Goal: Task Accomplishment & Management: Manage account settings

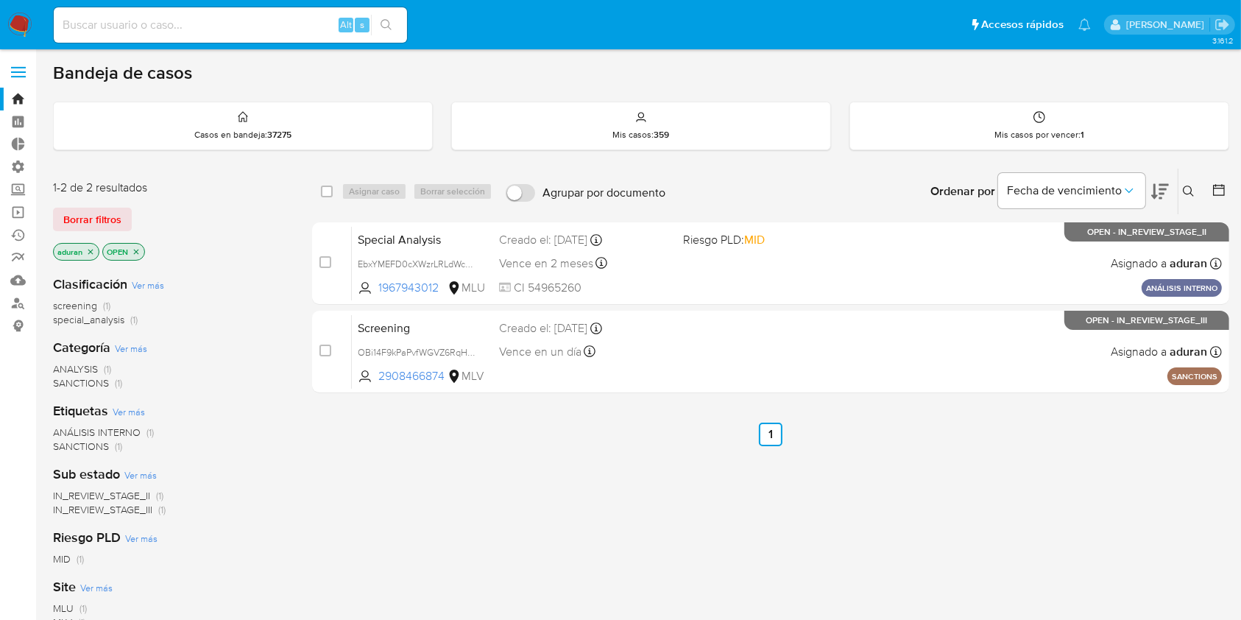
click at [1115, 484] on div "select-all-cases-checkbox Asignar caso Borrar selección Agrupar por documento O…" at bounding box center [770, 501] width 917 height 667
click at [130, 24] on input at bounding box center [230, 24] width 353 height 19
paste input "UAYYKYD8hNYtrIv5dvaDfhJk"
type input "UAYYKYD8hNYtrIv5dvaDfhJk"
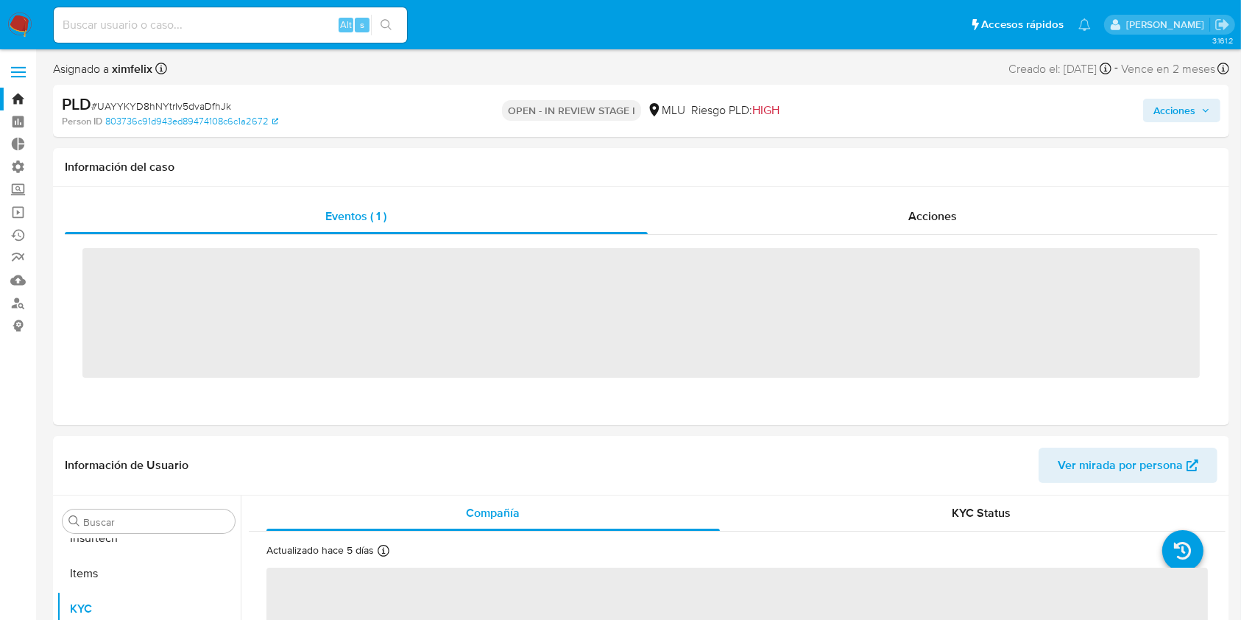
scroll to position [728, 0]
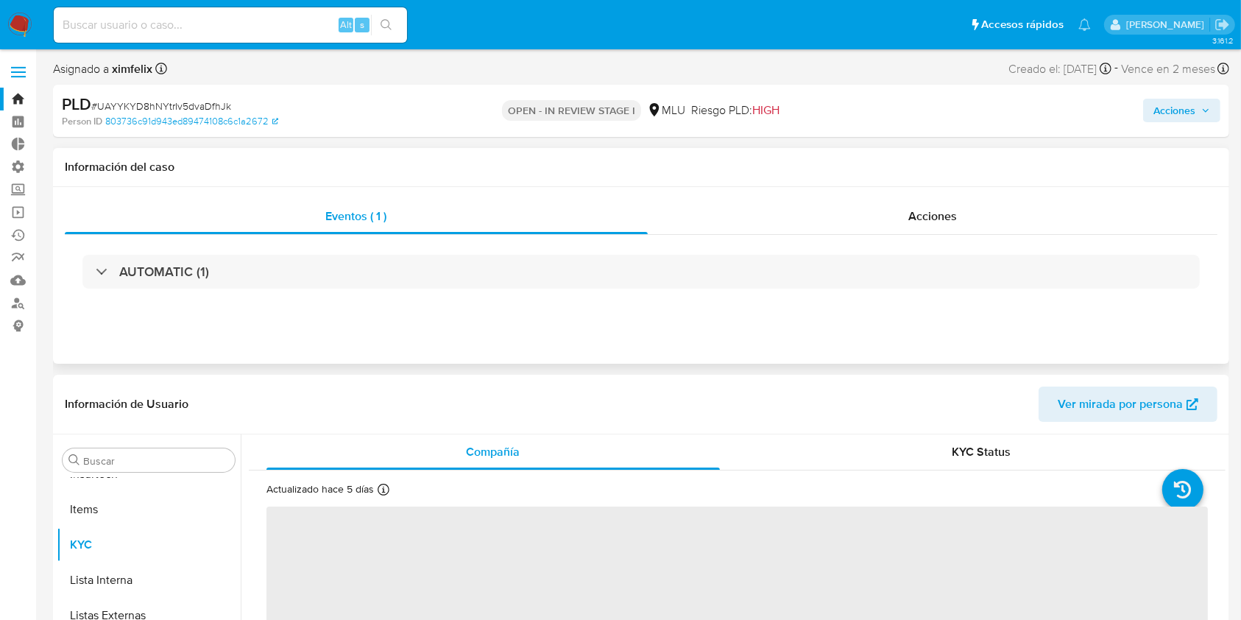
select select "10"
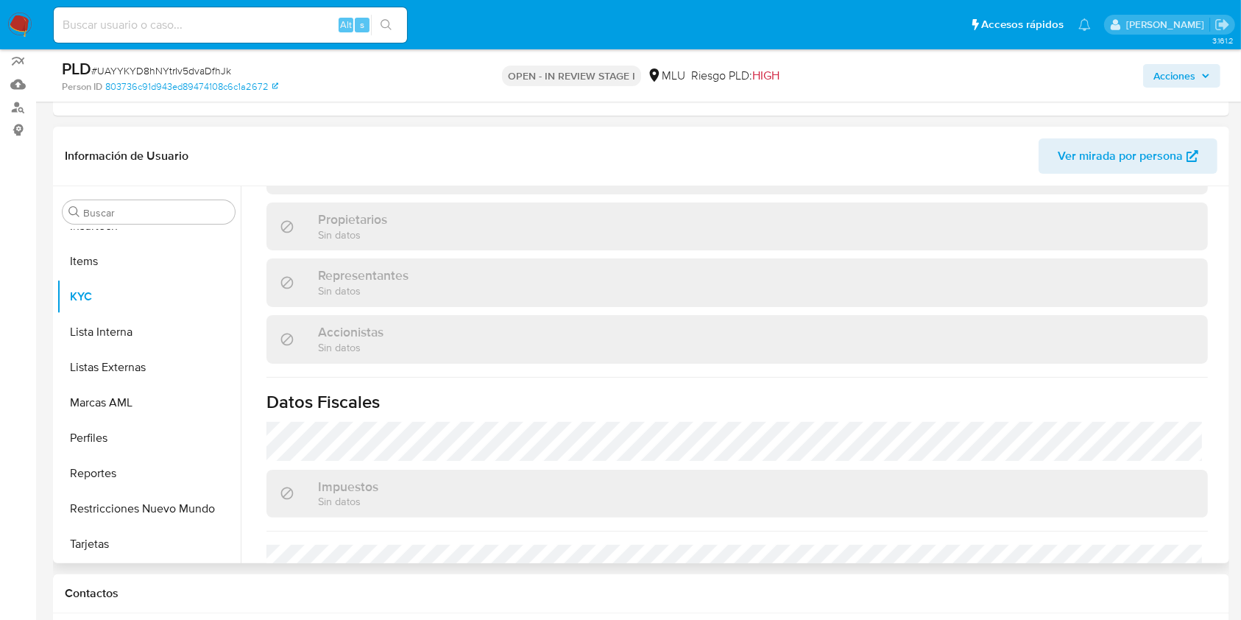
scroll to position [848, 0]
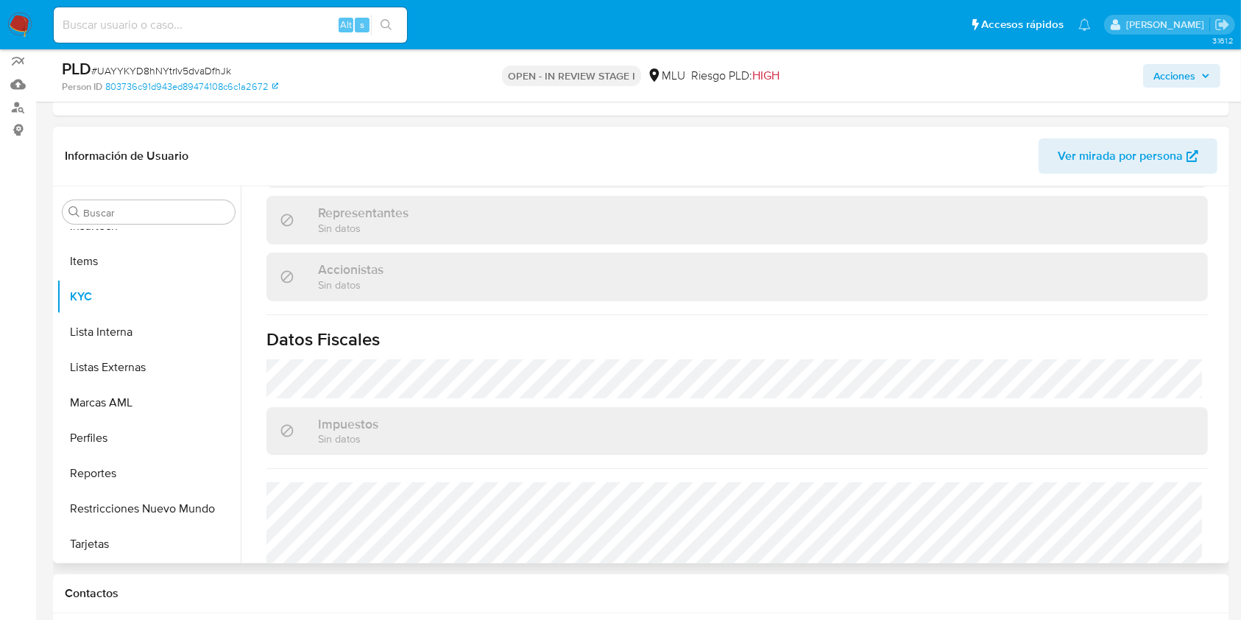
click at [1140, 328] on h1 "Datos Fiscales" at bounding box center [738, 339] width 942 height 22
click at [12, 27] on img at bounding box center [19, 25] width 25 height 25
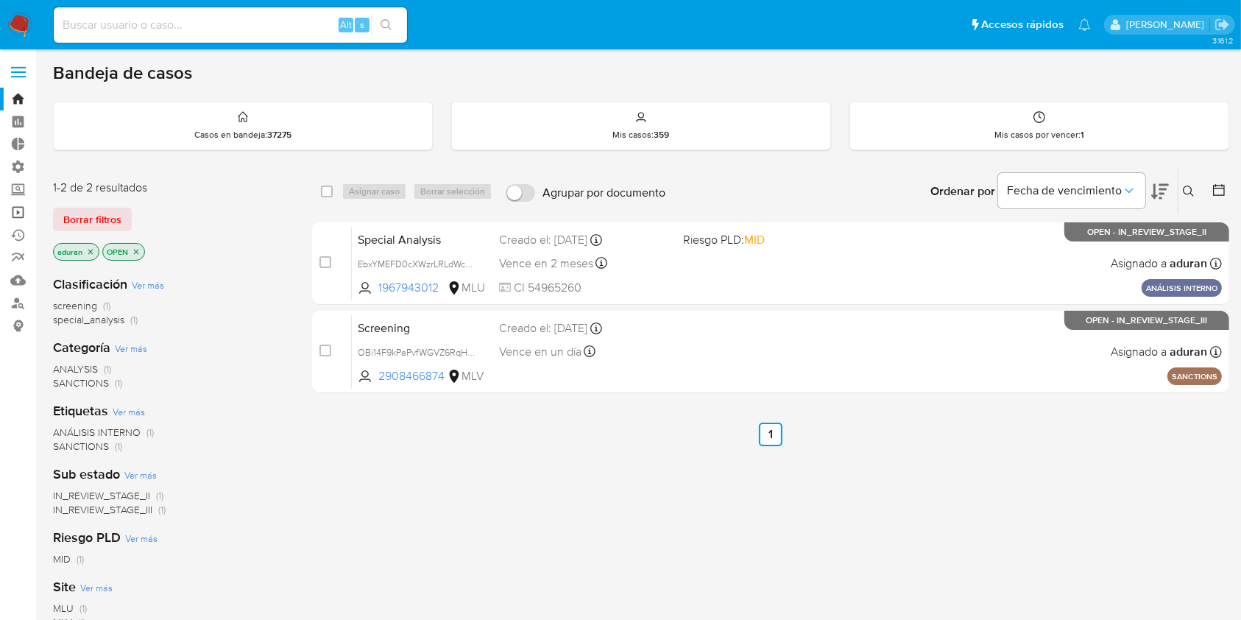
click at [12, 216] on link "Operaciones masivas" at bounding box center [87, 212] width 175 height 23
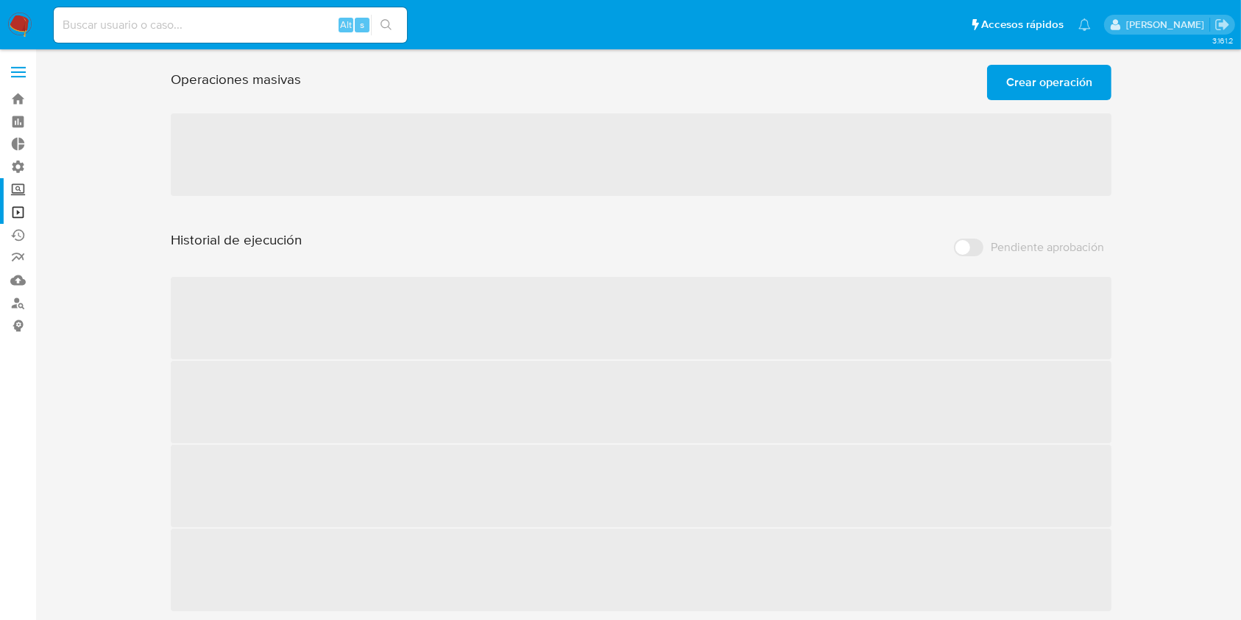
click at [21, 183] on label "Screening" at bounding box center [87, 189] width 175 height 23
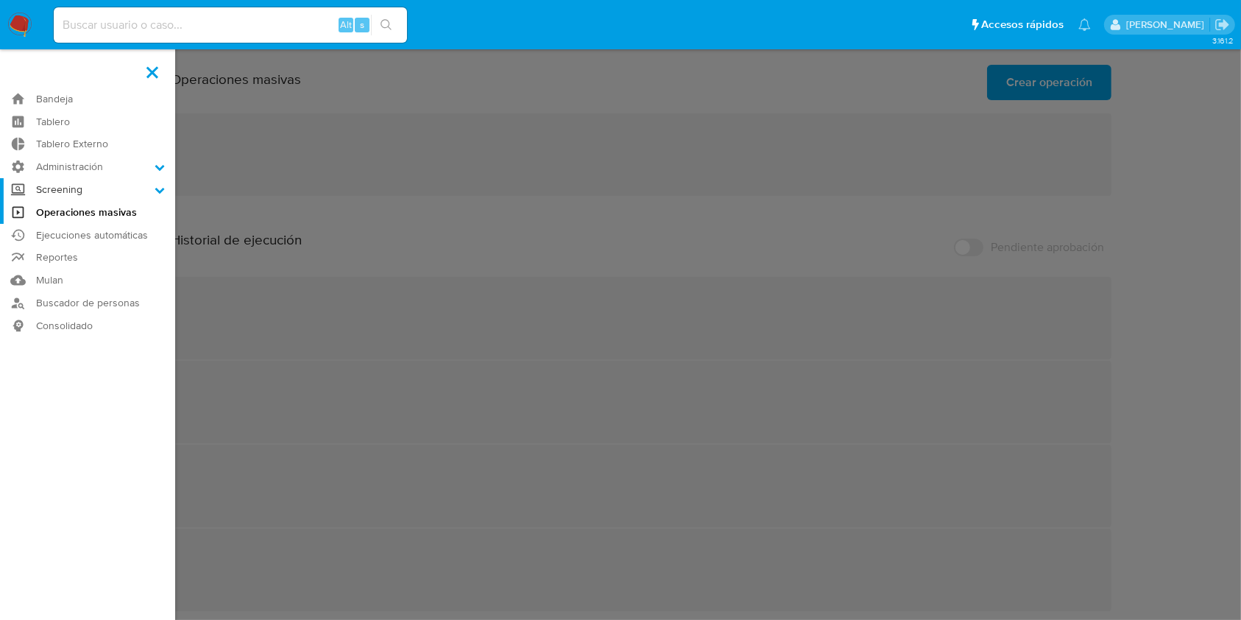
click at [0, 0] on input "Screening" at bounding box center [0, 0] width 0 height 0
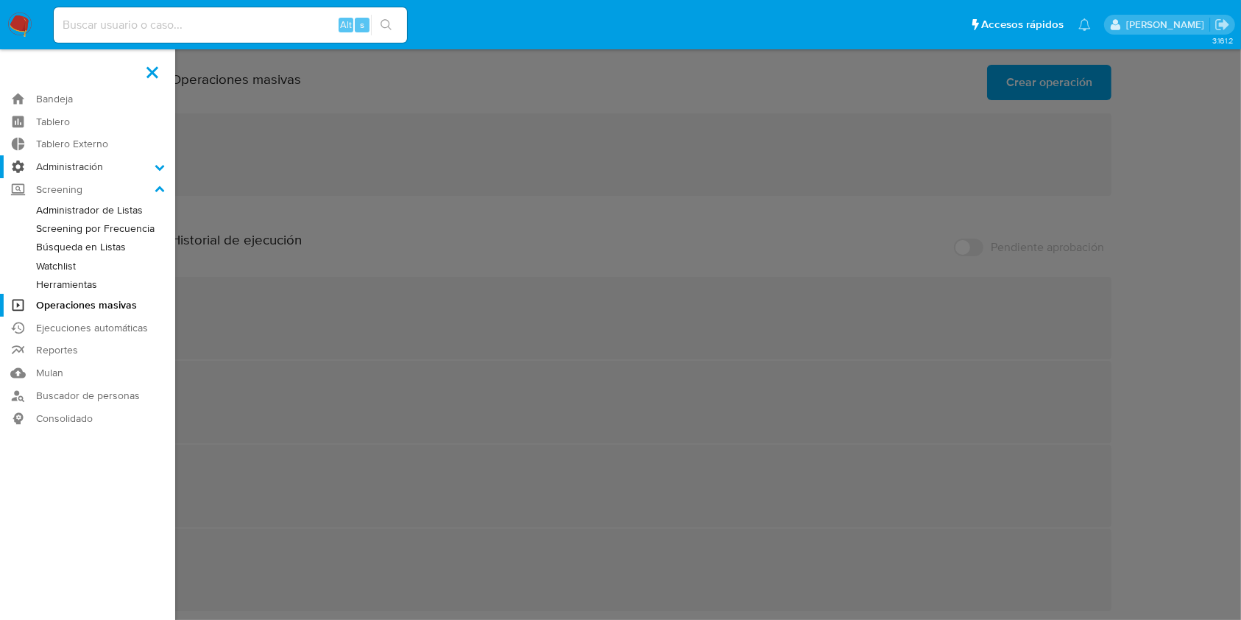
click at [73, 169] on label "Administración" at bounding box center [87, 166] width 175 height 23
click at [0, 0] on input "Administración" at bounding box center [0, 0] width 0 height 0
click at [85, 141] on link "Tablero Externo" at bounding box center [87, 144] width 175 height 23
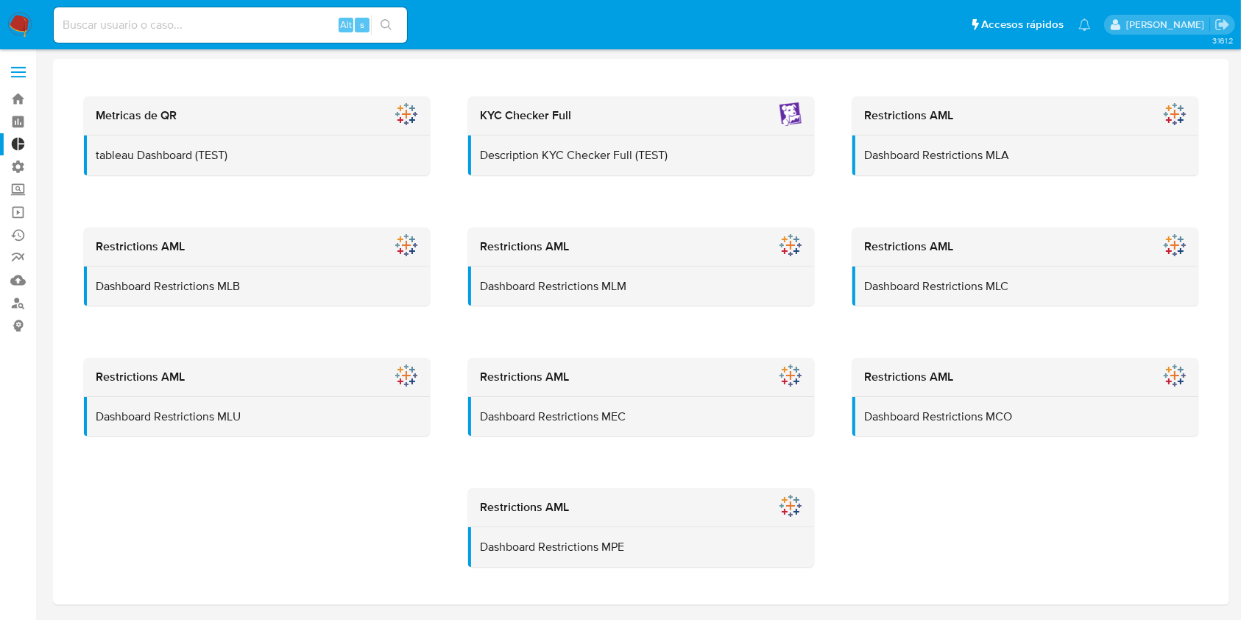
click at [27, 168] on label "Administración" at bounding box center [87, 166] width 175 height 23
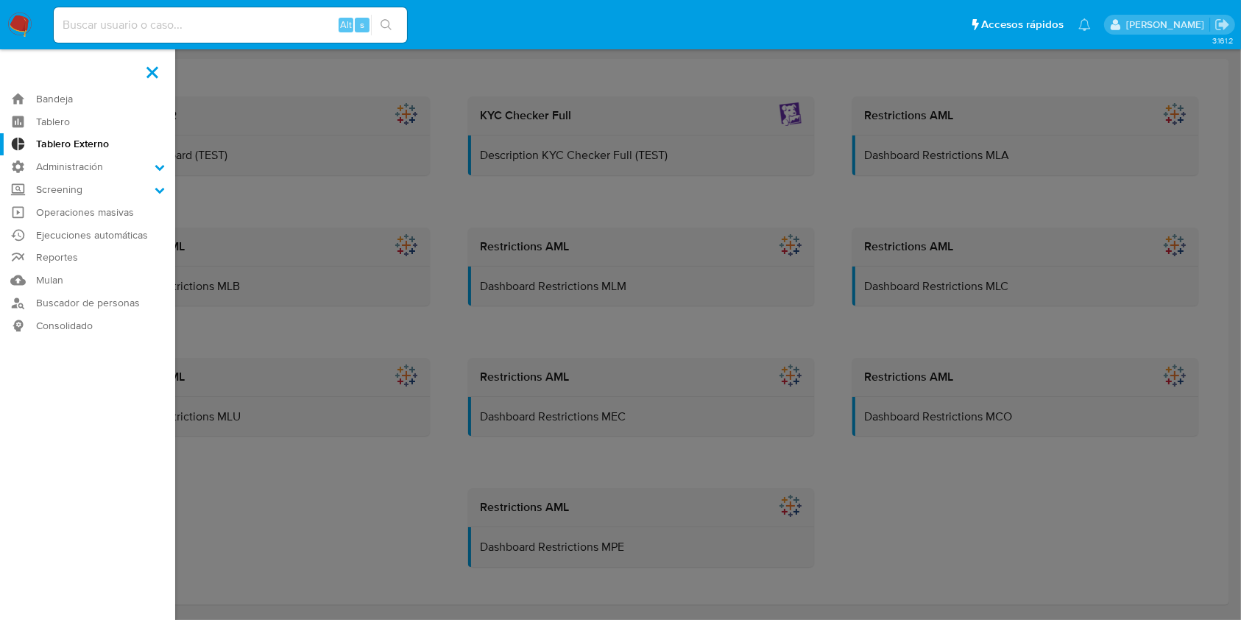
click at [0, 0] on input "Administración" at bounding box center [0, 0] width 0 height 0
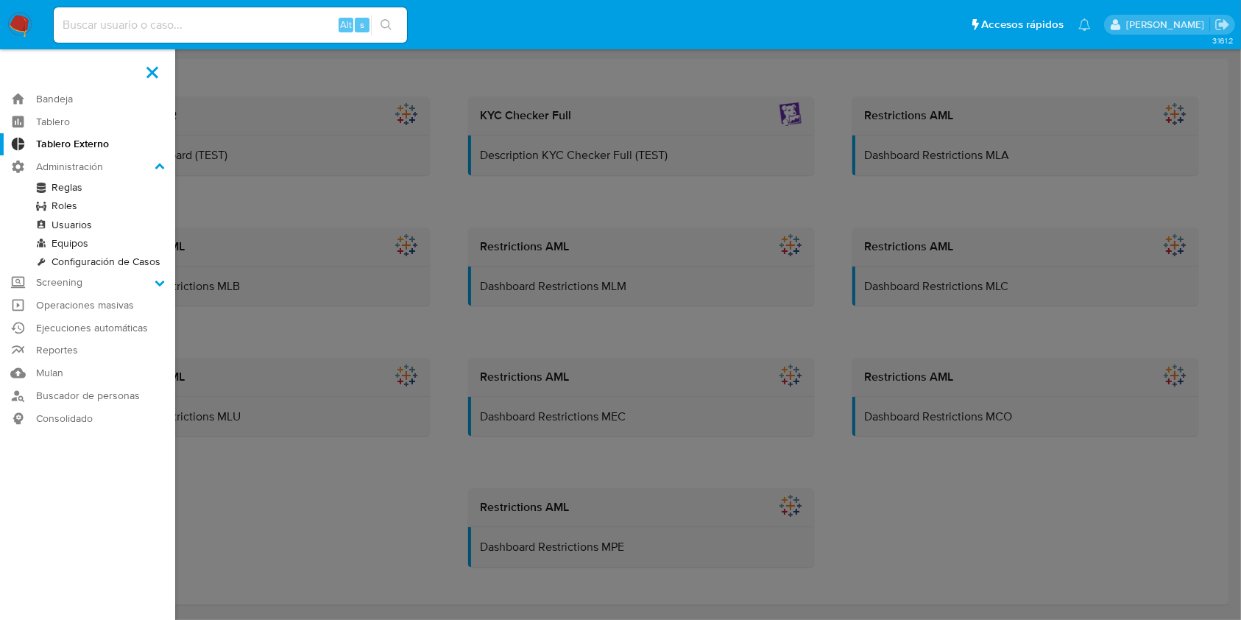
click at [82, 257] on link "Configuración de Casos" at bounding box center [87, 262] width 175 height 18
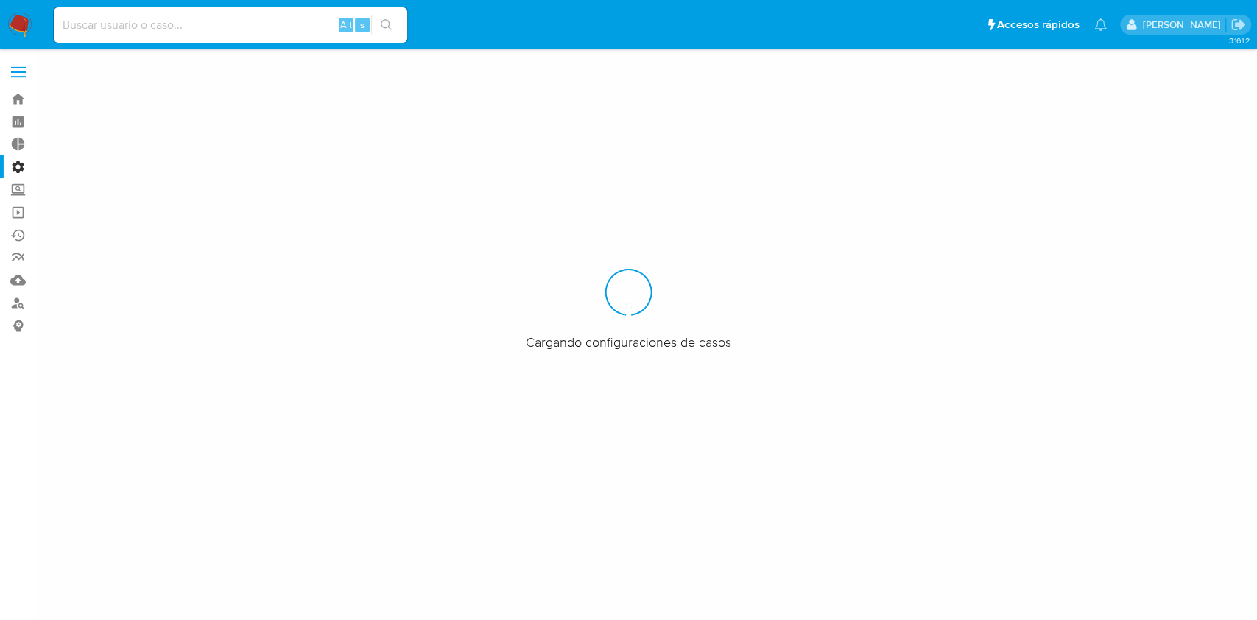
click at [1139, 490] on div at bounding box center [628, 310] width 1257 height 620
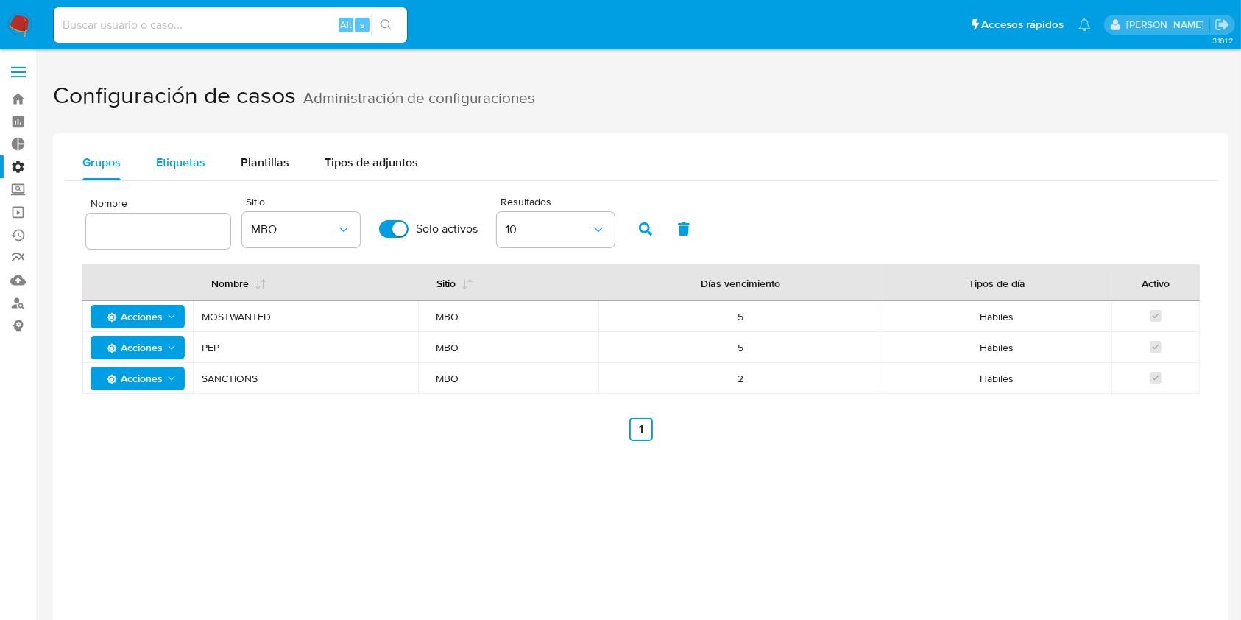
click at [188, 163] on span "Etiquetas" at bounding box center [180, 162] width 49 height 17
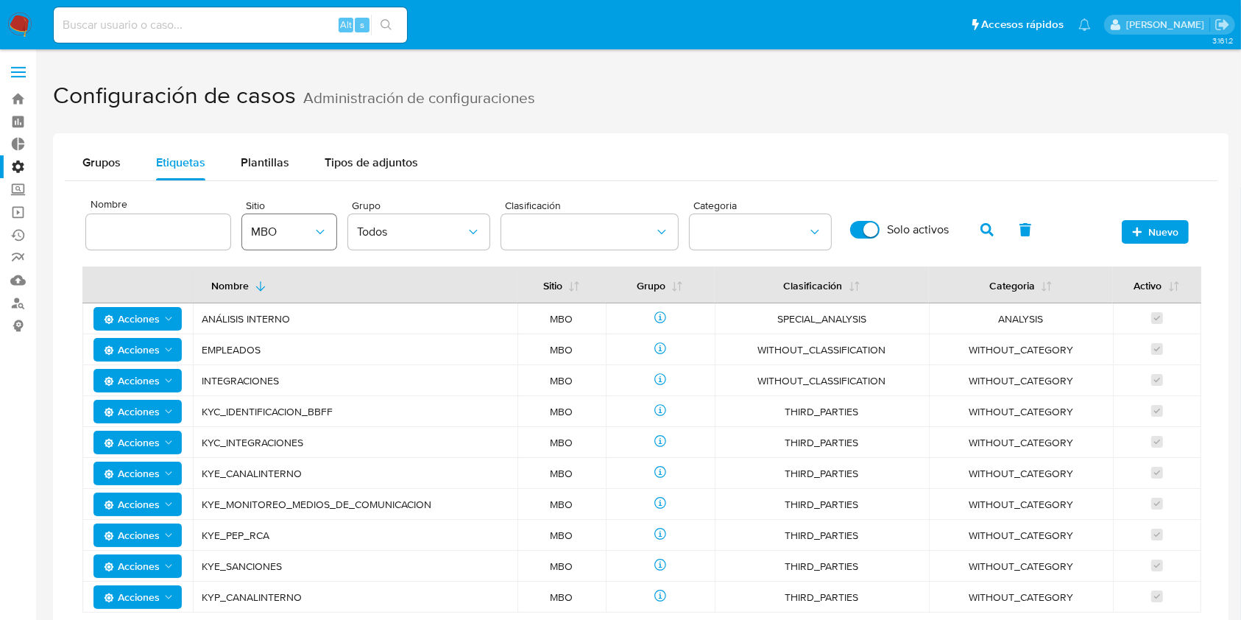
click at [276, 236] on span "MBO" at bounding box center [282, 232] width 62 height 15
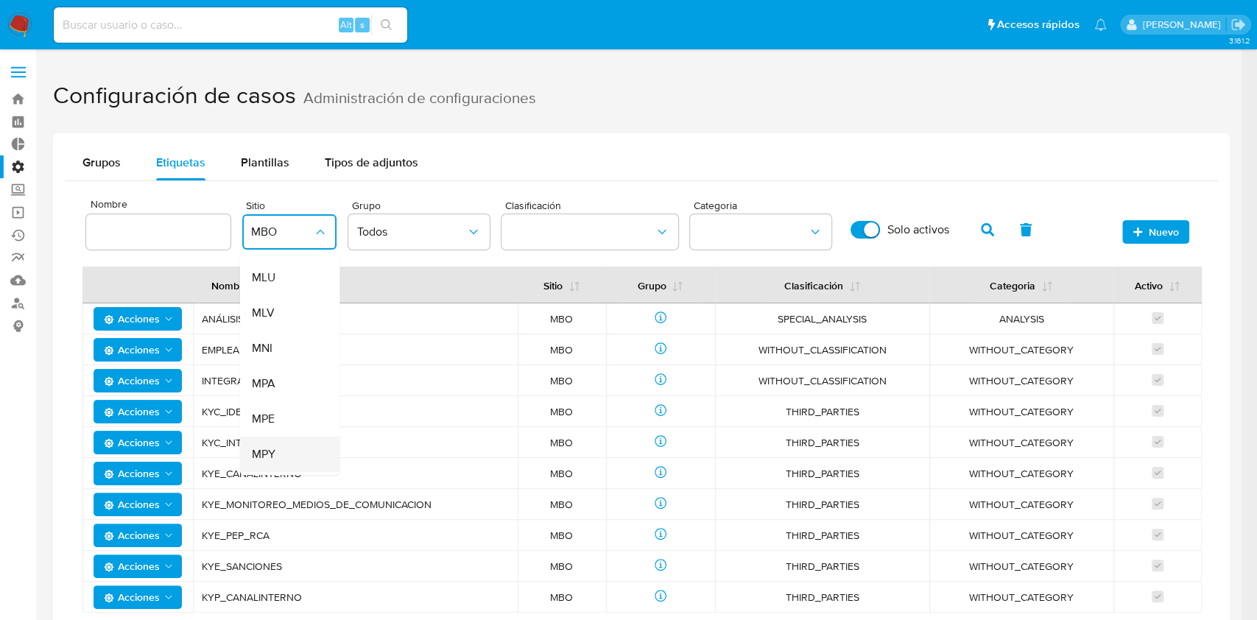
scroll to position [175, 0]
click at [271, 311] on span "MLU" at bounding box center [263, 308] width 24 height 15
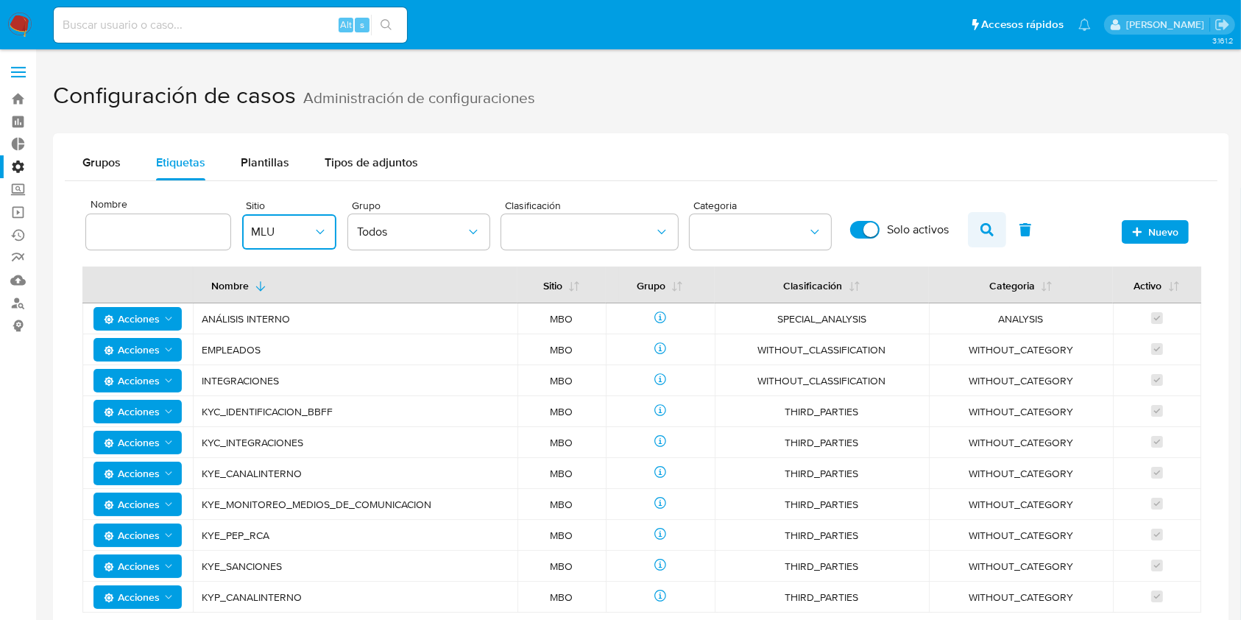
click at [976, 228] on button "button" at bounding box center [987, 229] width 38 height 35
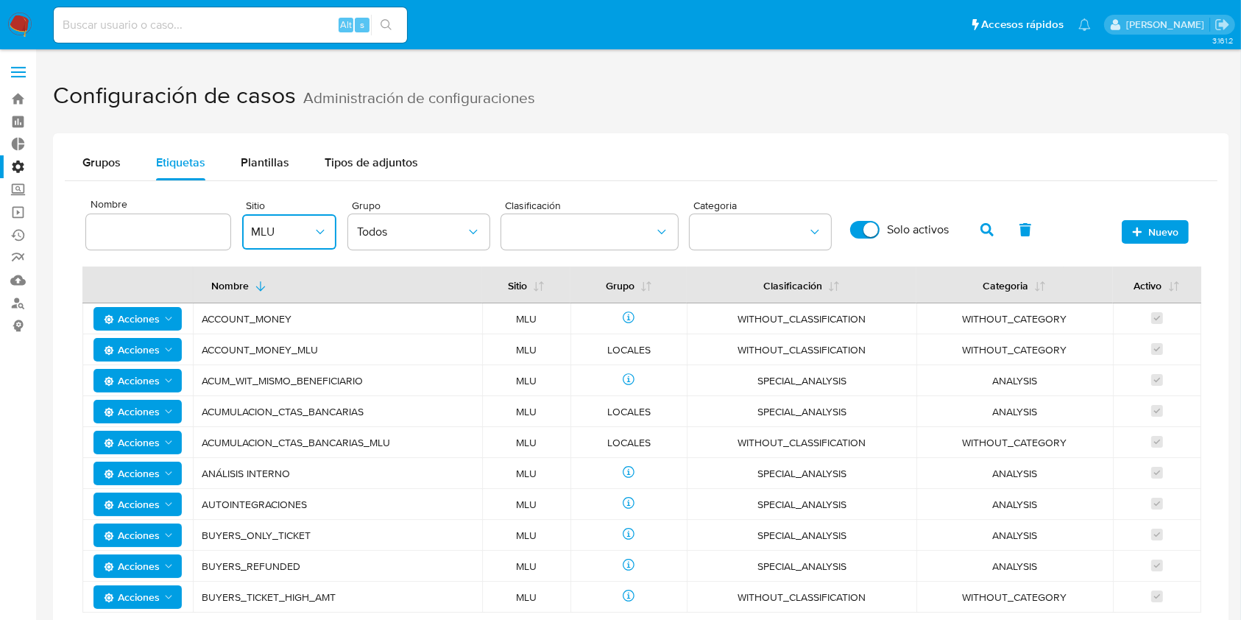
click at [1172, 218] on div "Nuevo" at bounding box center [1152, 228] width 74 height 31
click at [1161, 229] on span "Nuevo" at bounding box center [1164, 232] width 30 height 24
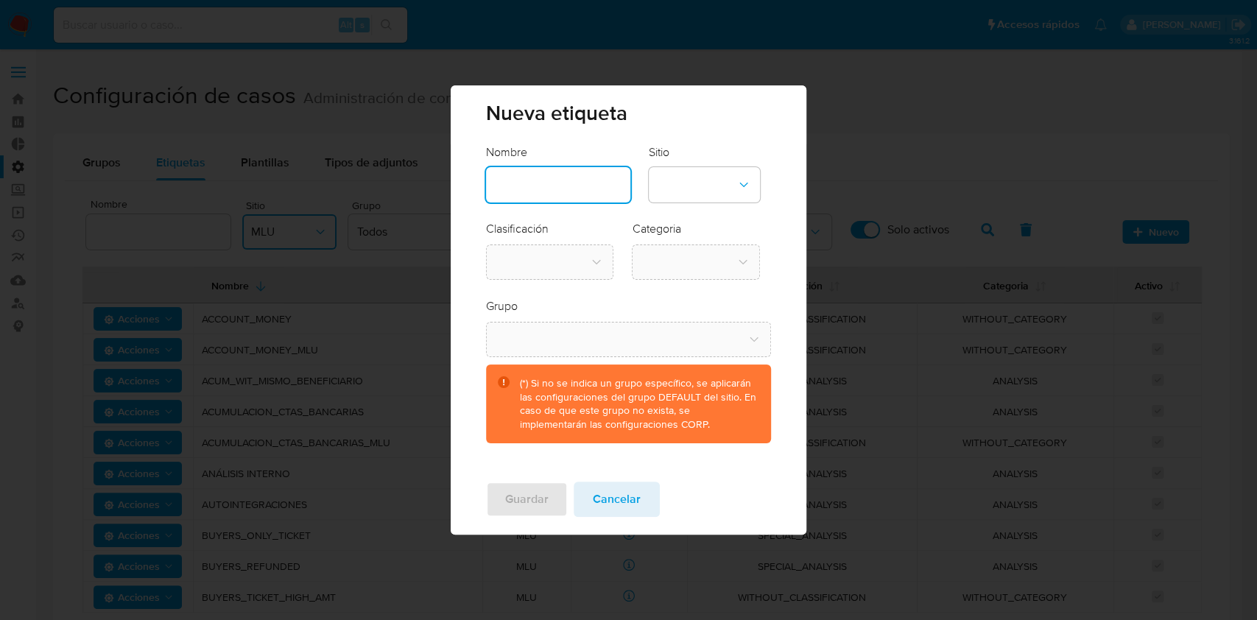
click at [574, 180] on input "text" at bounding box center [558, 184] width 144 height 19
type input "Inform"
click at [524, 189] on input "Informe_Circunstanciados" at bounding box center [558, 184] width 144 height 19
type input "Informes_Circunstanciados"
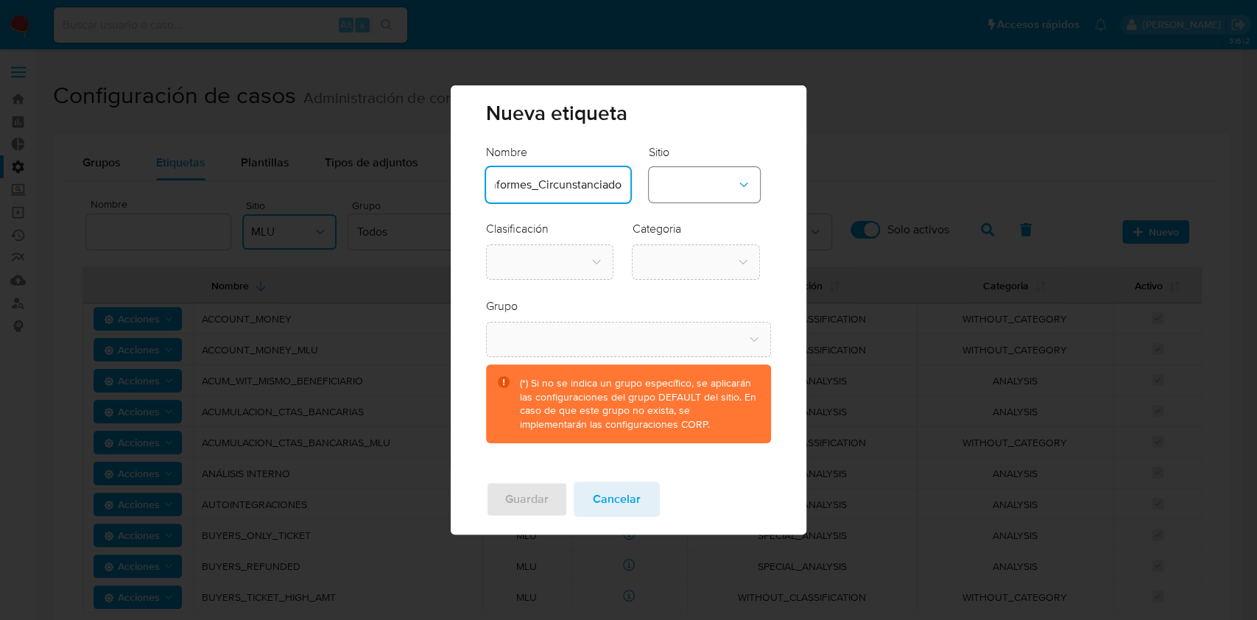
scroll to position [0, 0]
click at [695, 200] on button "site-dropdown" at bounding box center [704, 184] width 111 height 35
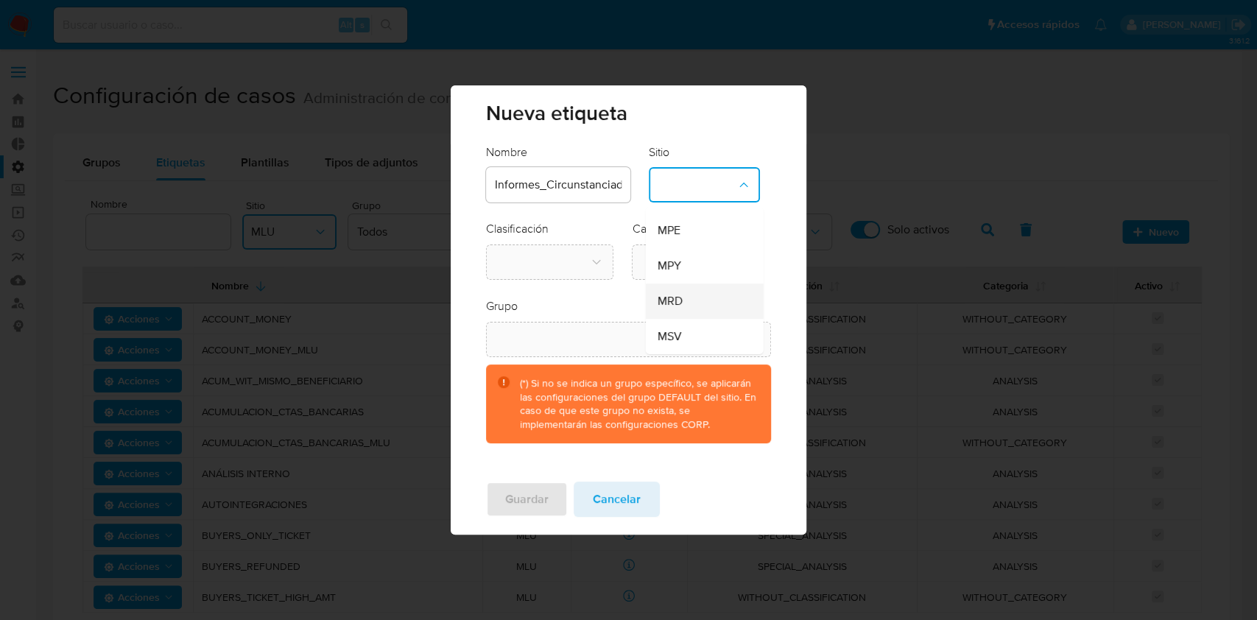
scroll to position [151, 0]
drag, startPoint x: 697, startPoint y: 286, endPoint x: 688, endPoint y: 282, distance: 9.6
click at [696, 286] on div "MLU" at bounding box center [699, 285] width 85 height 35
click at [607, 262] on button "classification-dropdown" at bounding box center [550, 261] width 128 height 35
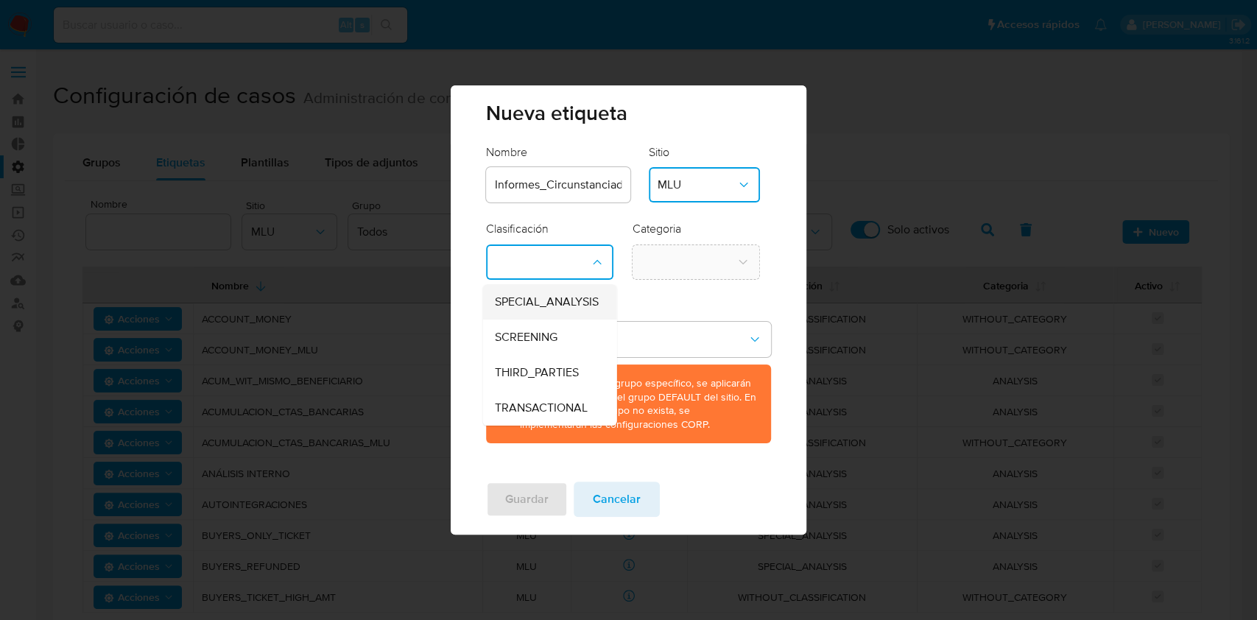
click at [582, 298] on span "SPECIAL_ANALYSIS" at bounding box center [546, 302] width 104 height 15
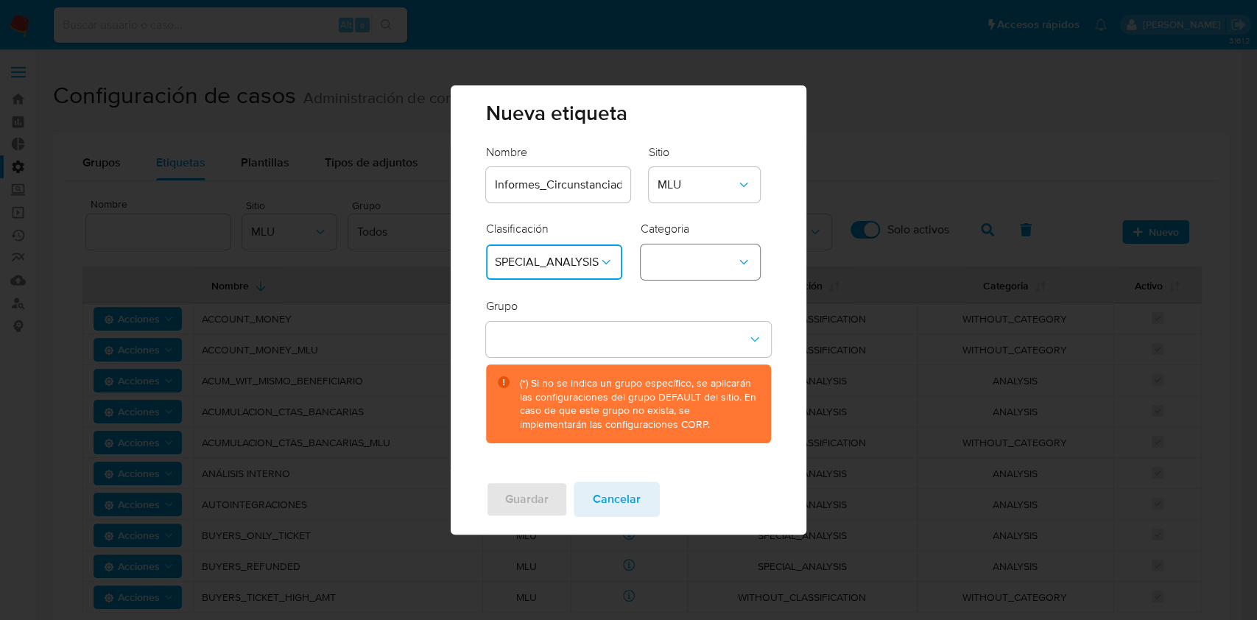
click at [751, 262] on button "category-dropdown" at bounding box center [700, 261] width 119 height 35
click at [594, 273] on button "SPECIAL_ANALYSIS" at bounding box center [554, 261] width 136 height 35
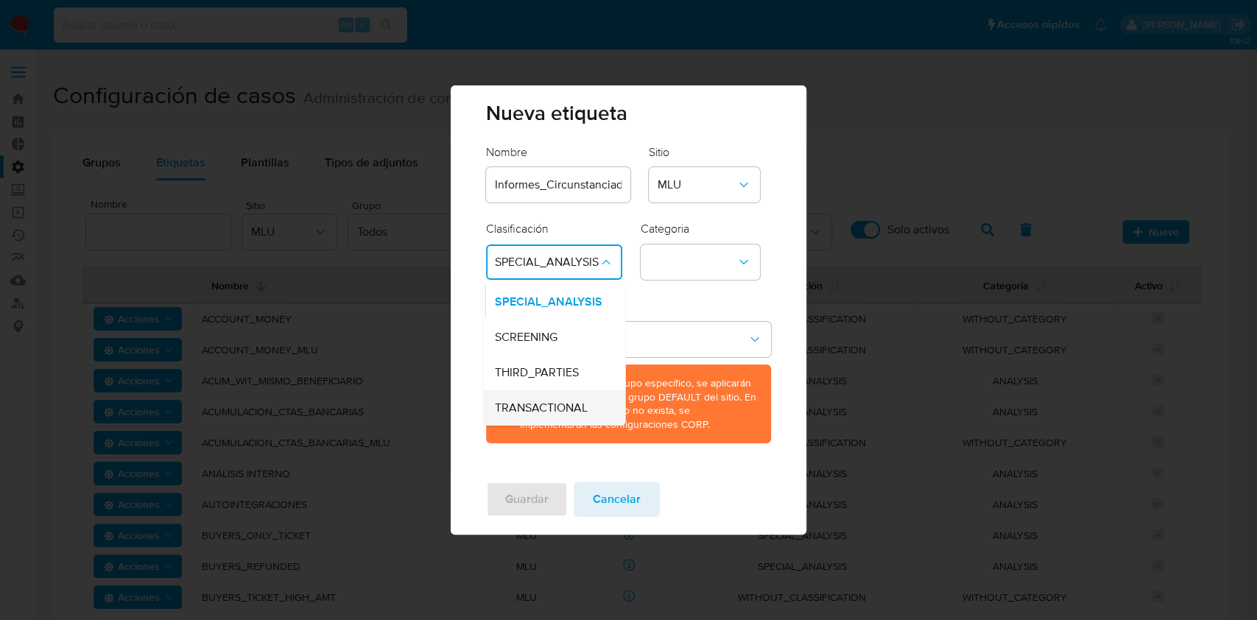
click at [560, 409] on span "TRANSACTIONAL" at bounding box center [541, 408] width 93 height 15
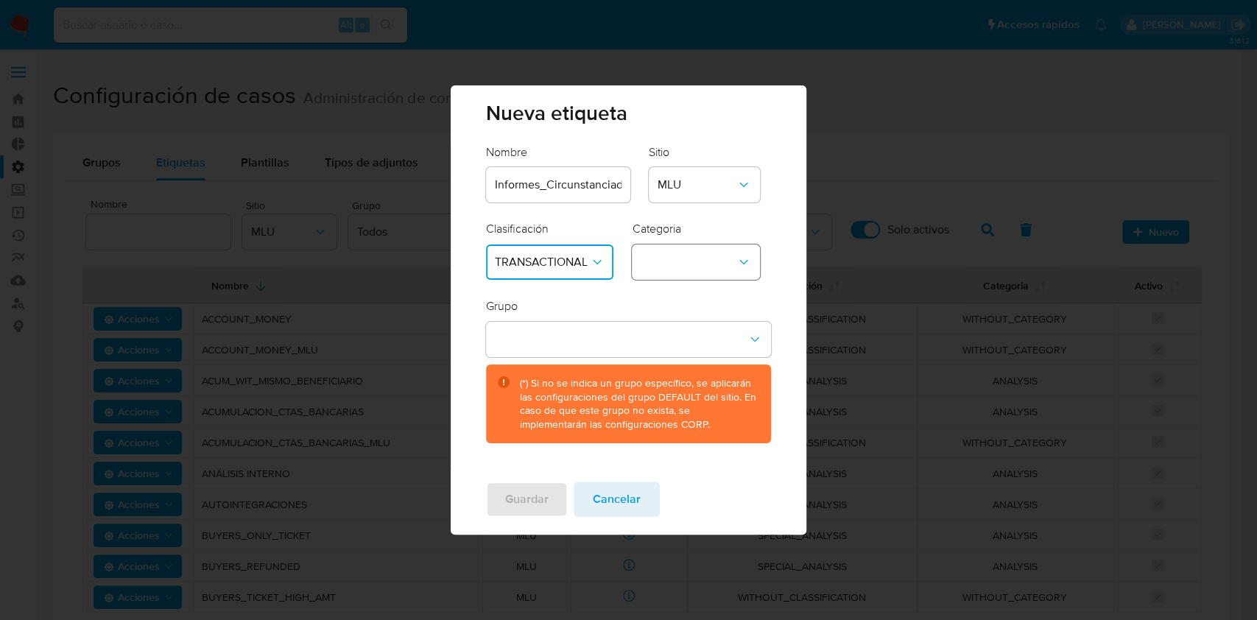
click at [739, 258] on icon "category-dropdown" at bounding box center [743, 262] width 15 height 15
click at [586, 262] on span "TRANSACTIONAL" at bounding box center [543, 262] width 96 height 15
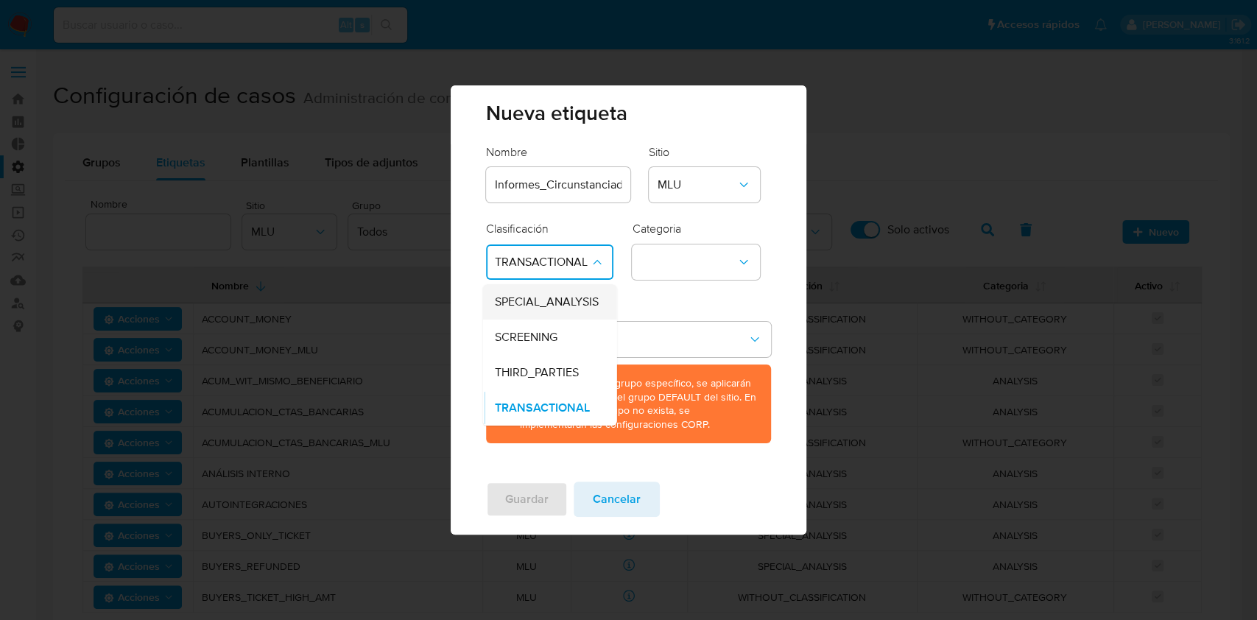
click at [571, 299] on span "SPECIAL_ANALYSIS" at bounding box center [546, 302] width 104 height 15
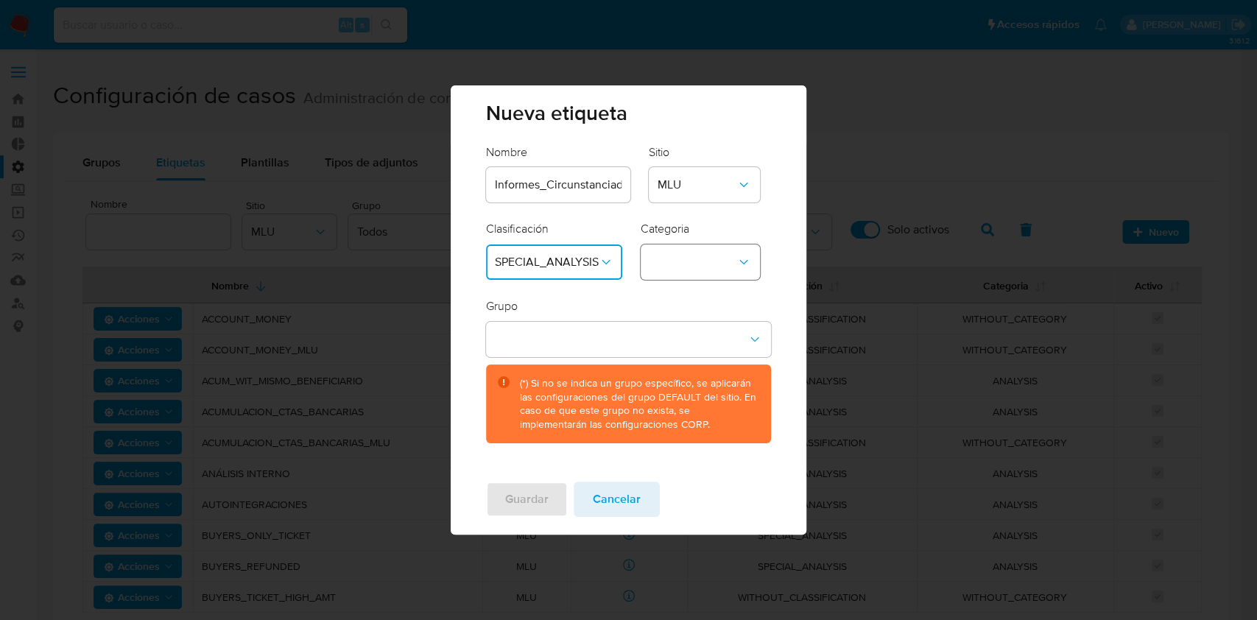
click at [742, 263] on icon "category-dropdown" at bounding box center [743, 262] width 15 height 15
click at [691, 299] on span "ANALYSIS" at bounding box center [675, 302] width 52 height 15
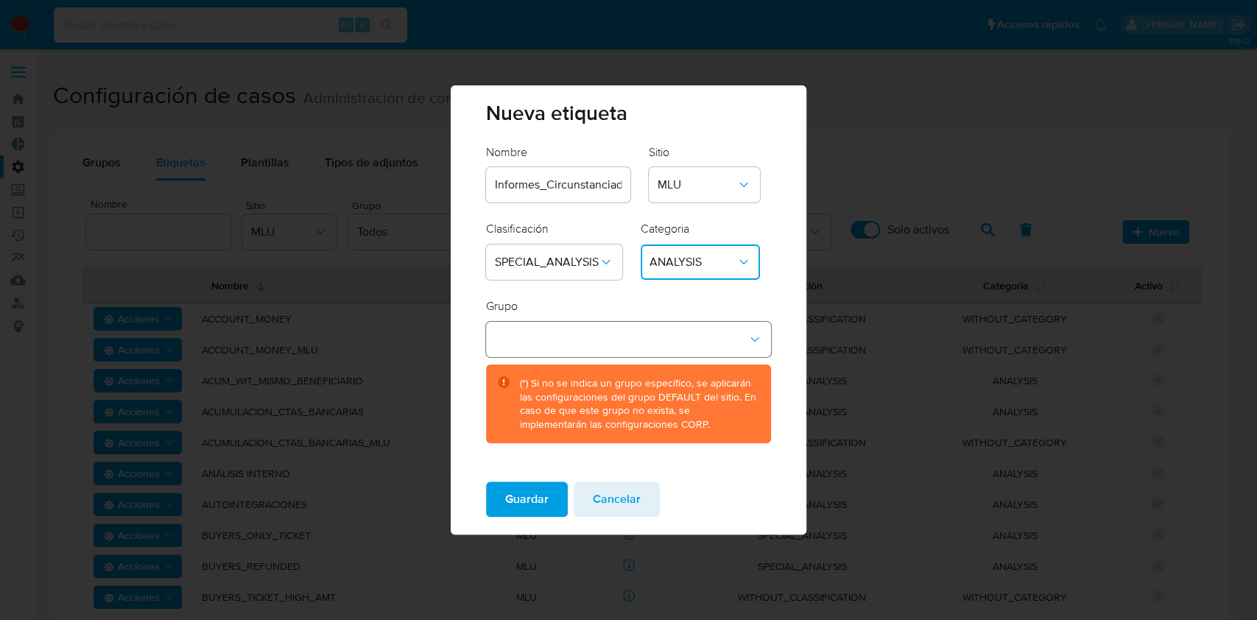
click at [624, 336] on button "group-dropdown" at bounding box center [628, 339] width 285 height 35
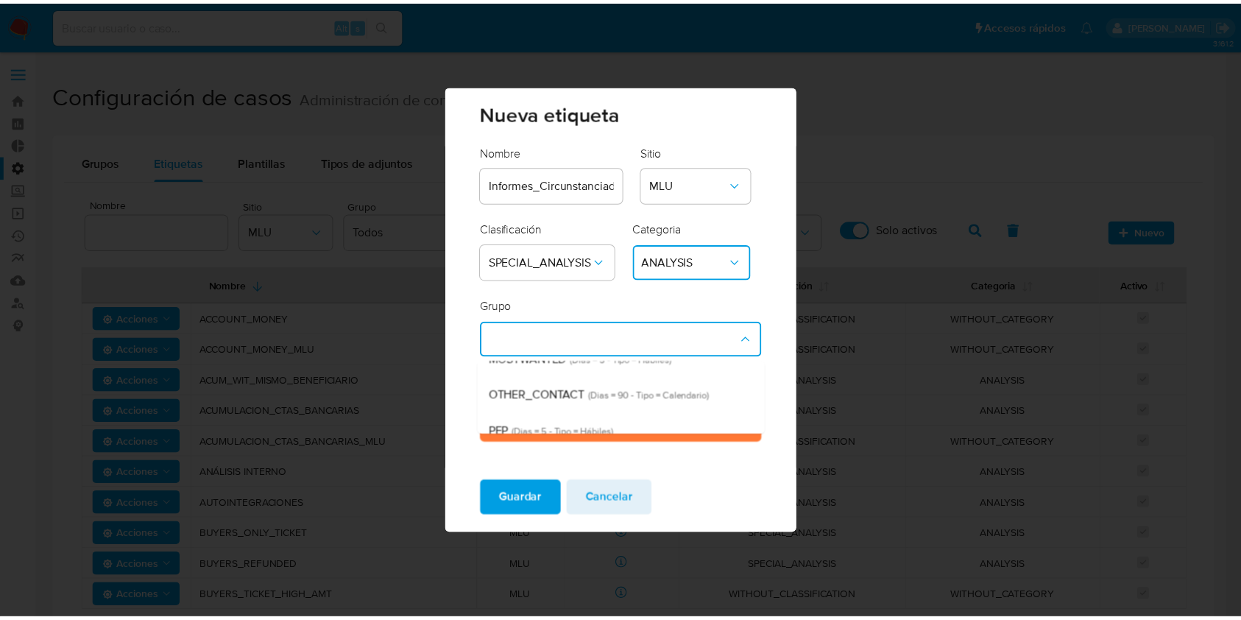
scroll to position [98, 0]
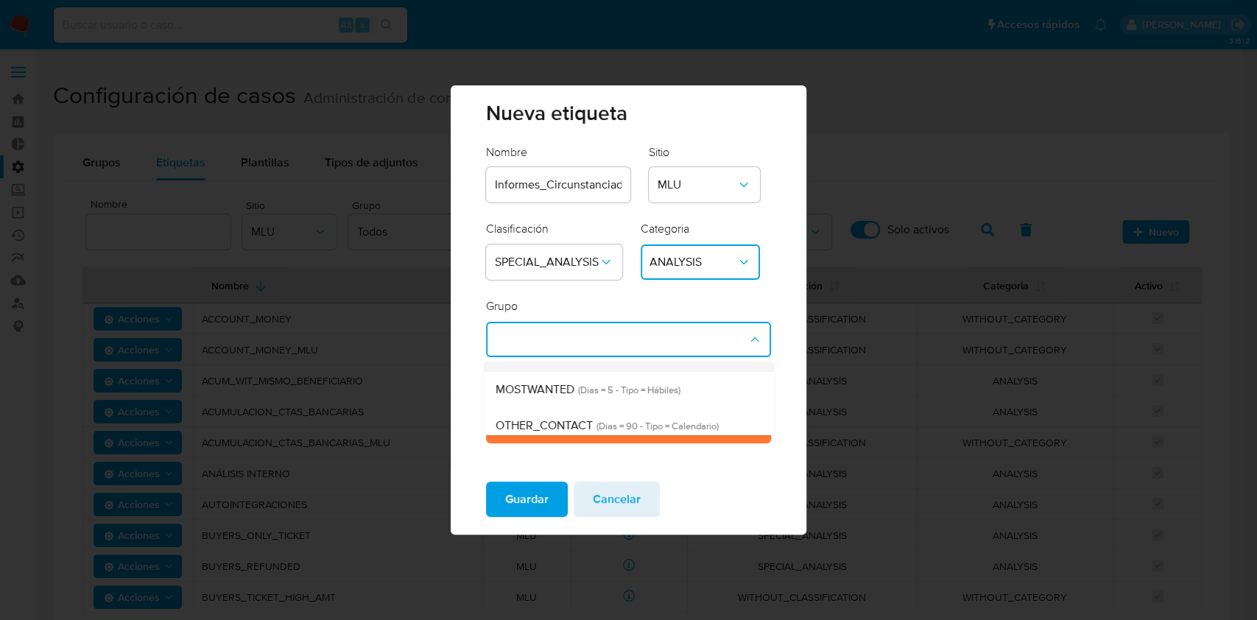
click at [643, 361] on span "(Dias = 90 - Tipo = Calendario)" at bounding box center [607, 354] width 126 height 14
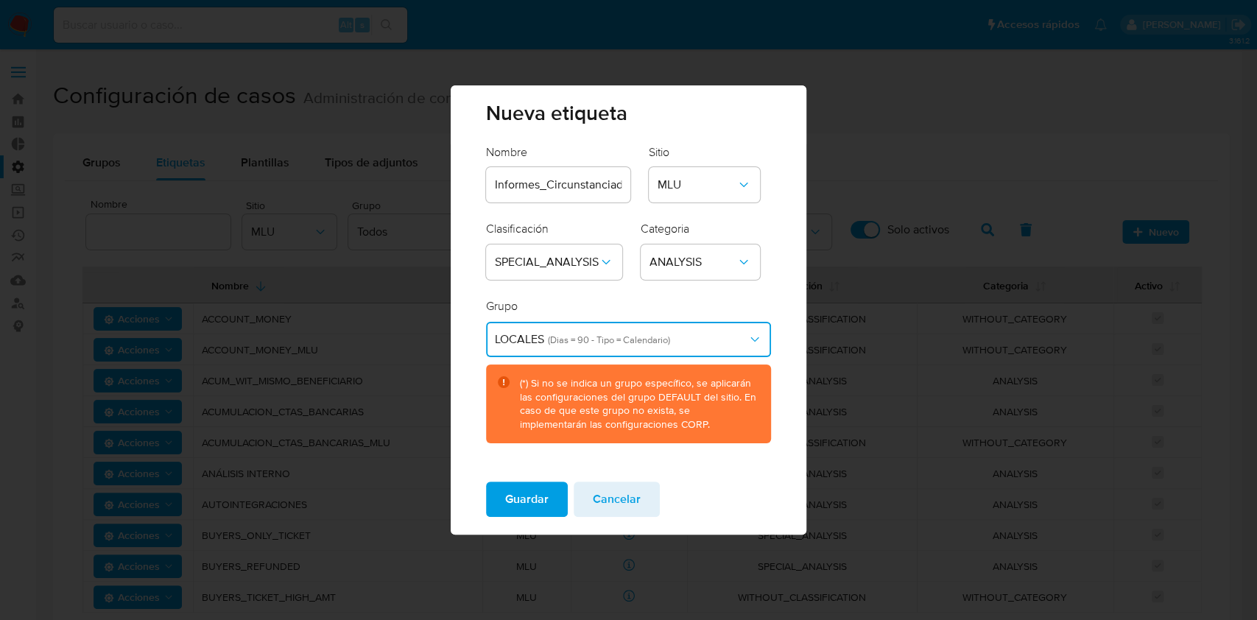
click at [721, 471] on div "Guardar Cancelar" at bounding box center [629, 502] width 356 height 65
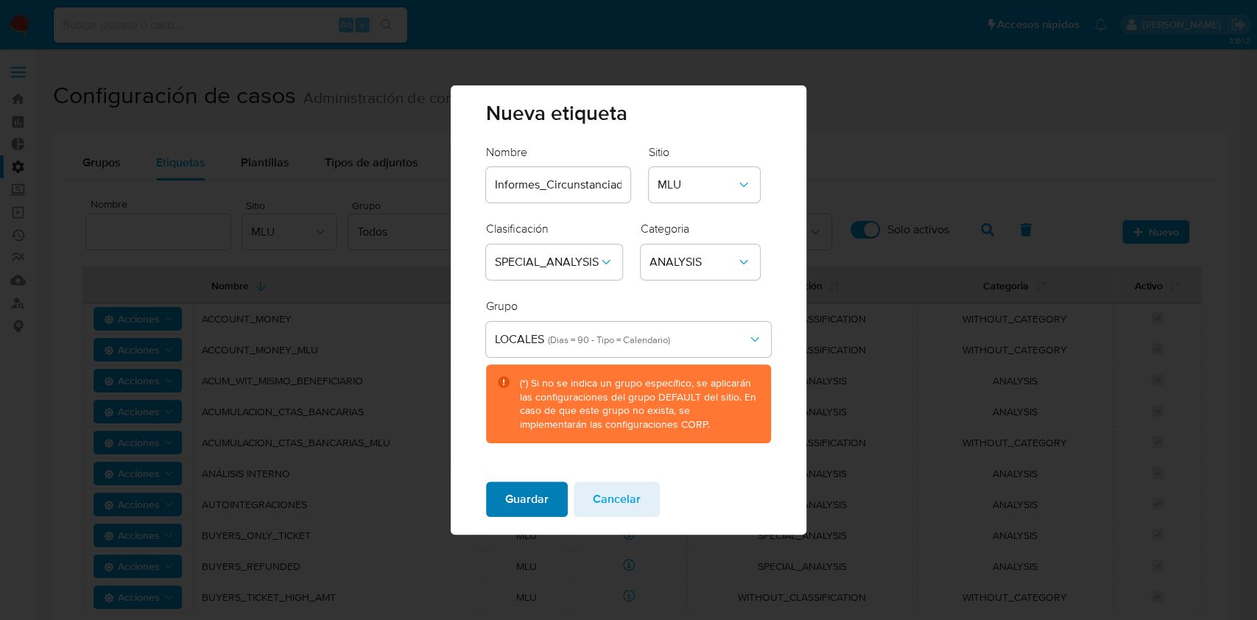
click at [512, 499] on span "Guardar" at bounding box center [526, 499] width 43 height 32
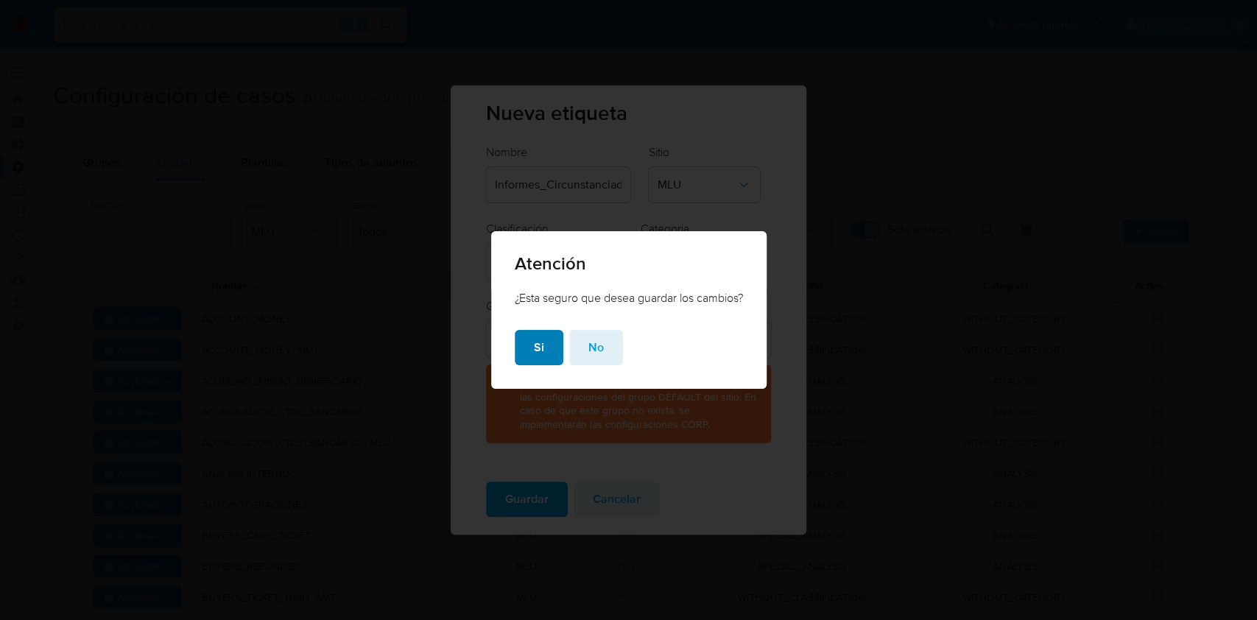
click at [535, 353] on span "Si" at bounding box center [539, 347] width 10 height 32
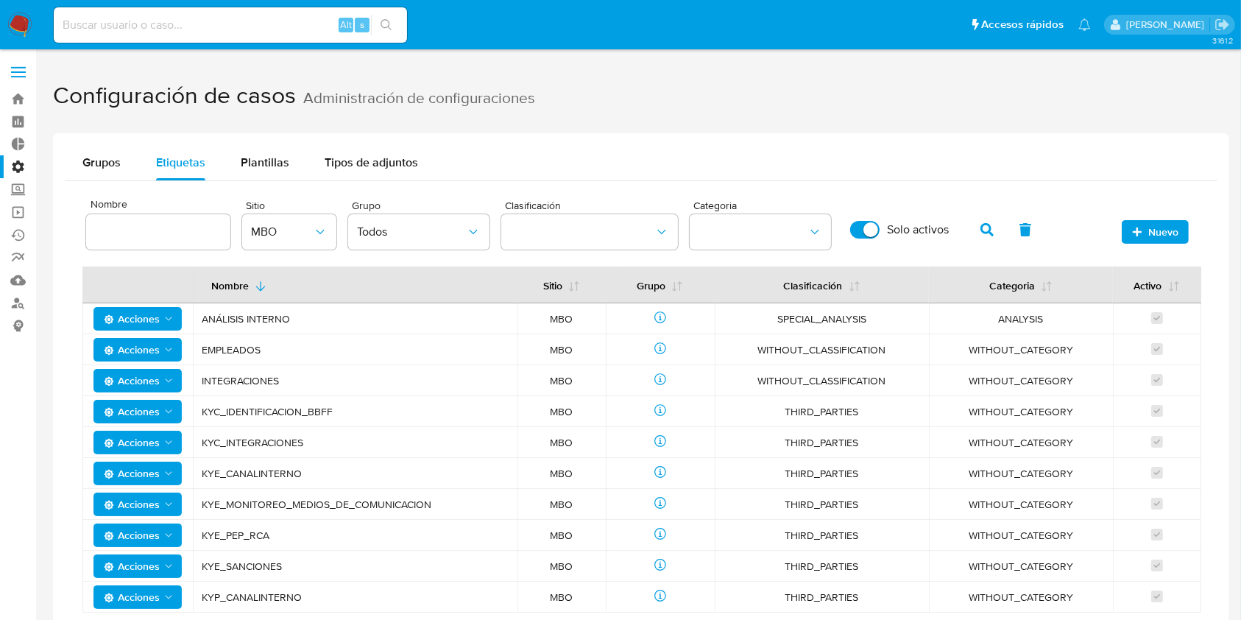
click at [1173, 121] on div "Configuración de casos Administración de configuraciones Grupos Etiquetas Plant…" at bounding box center [641, 412] width 1177 height 683
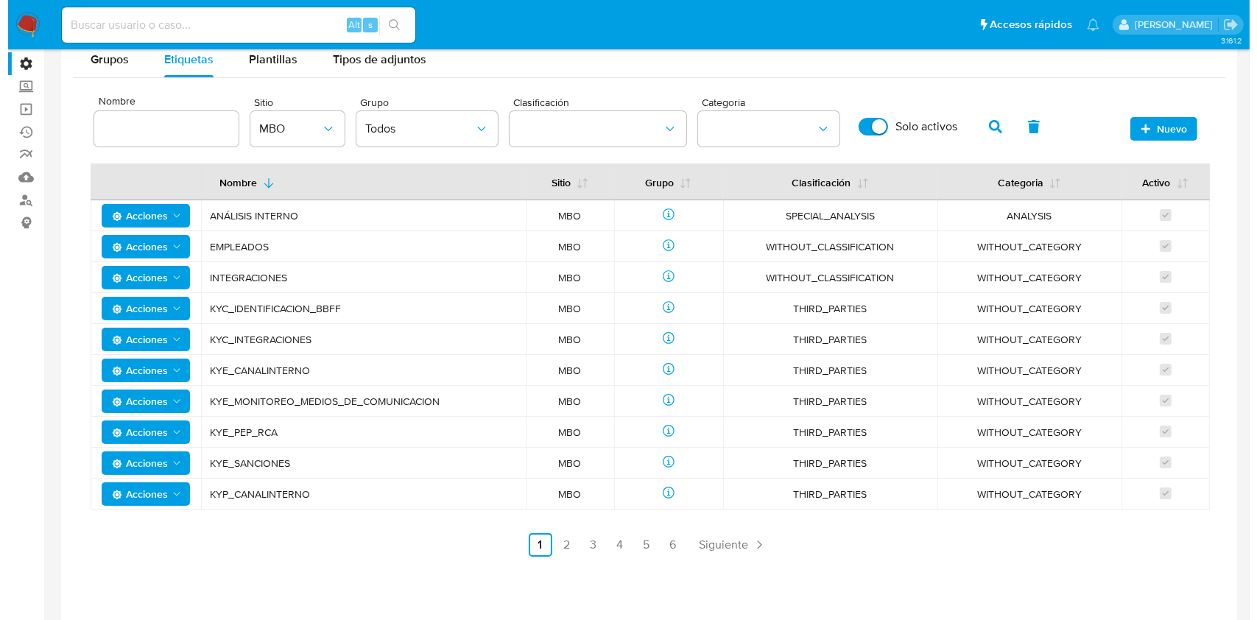
scroll to position [0, 0]
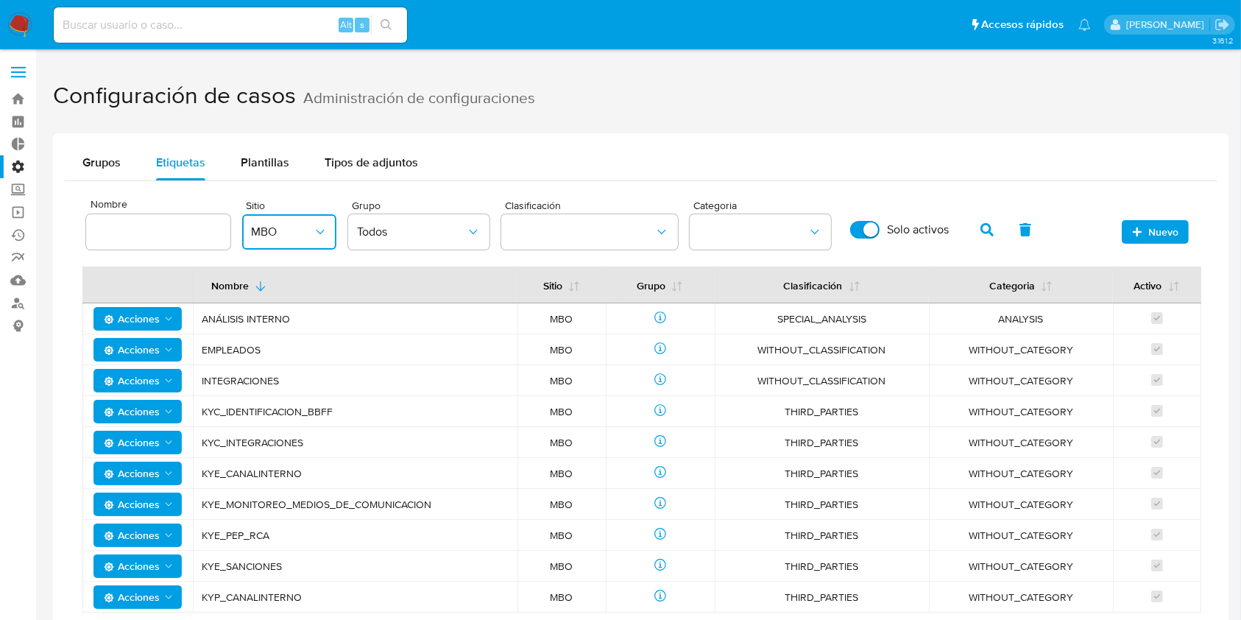
click at [303, 227] on span "MBO" at bounding box center [282, 232] width 62 height 15
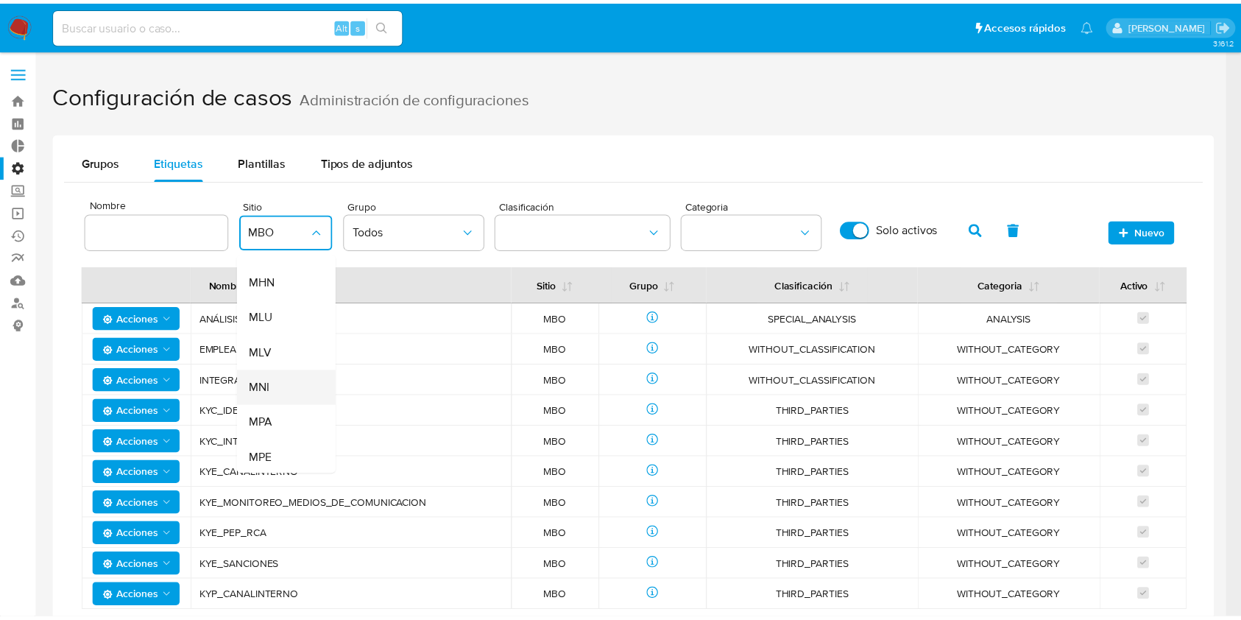
scroll to position [175, 0]
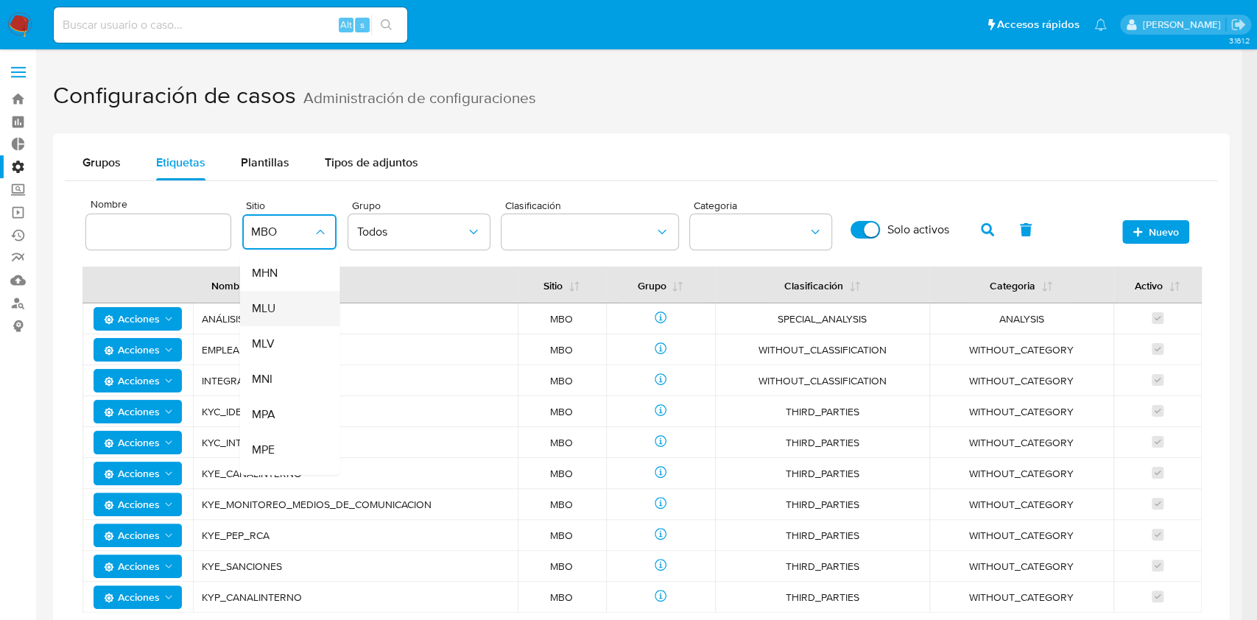
click at [271, 315] on span "MLU" at bounding box center [263, 308] width 24 height 15
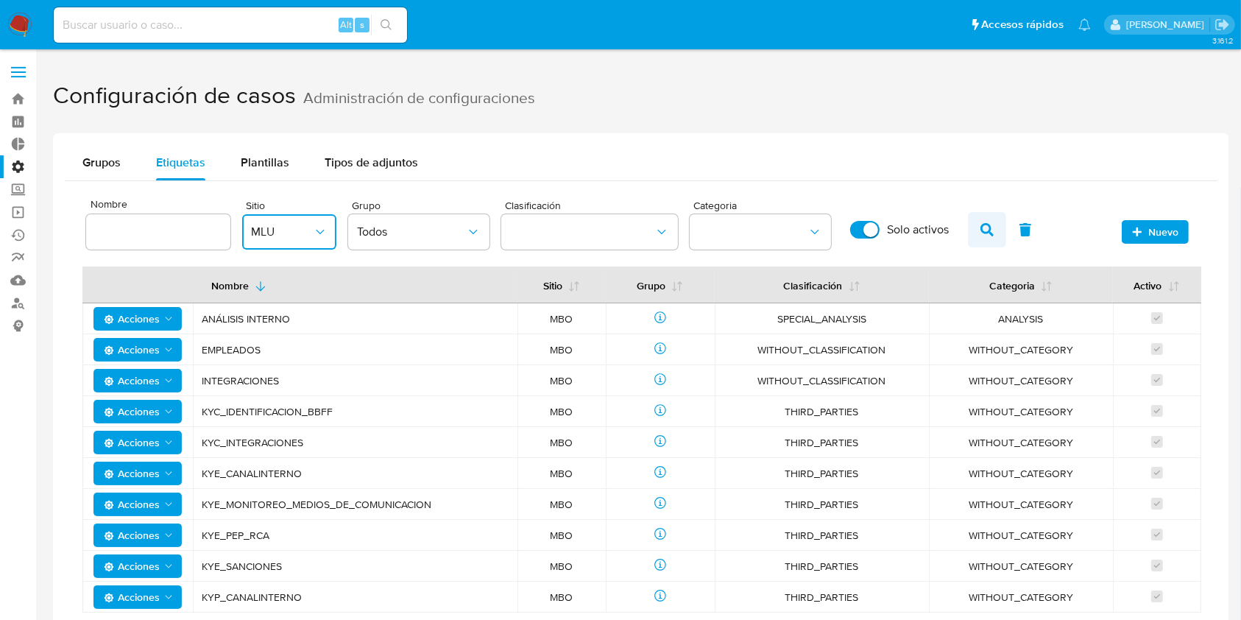
click at [993, 228] on icon "button" at bounding box center [987, 229] width 13 height 13
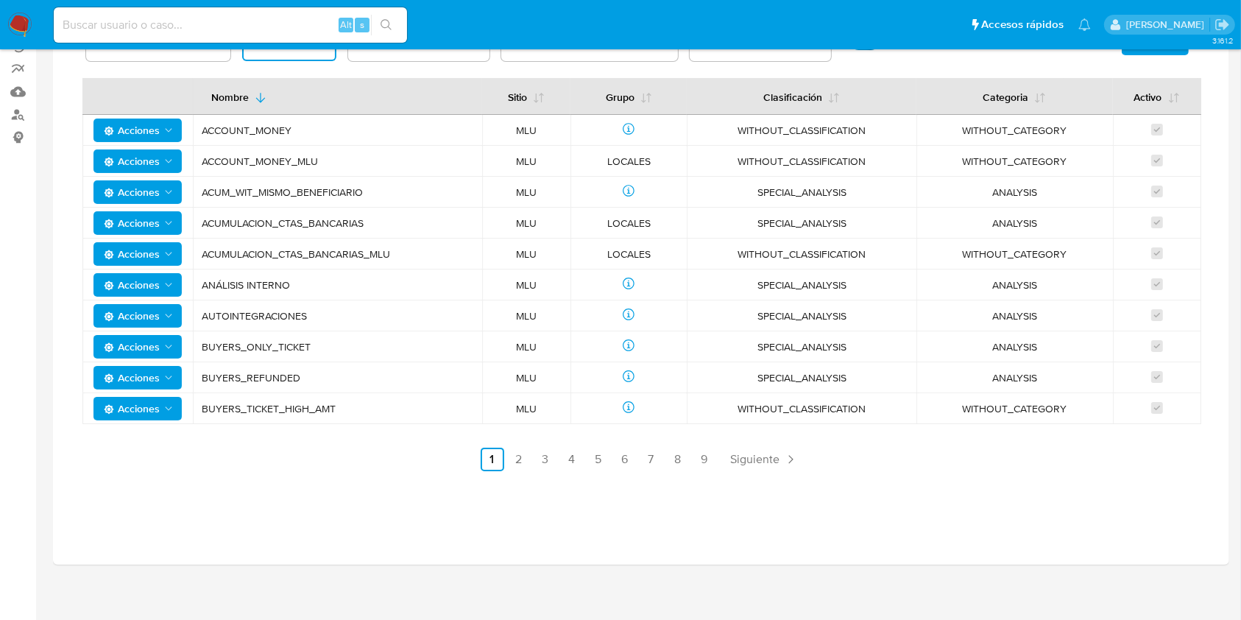
scroll to position [194, 0]
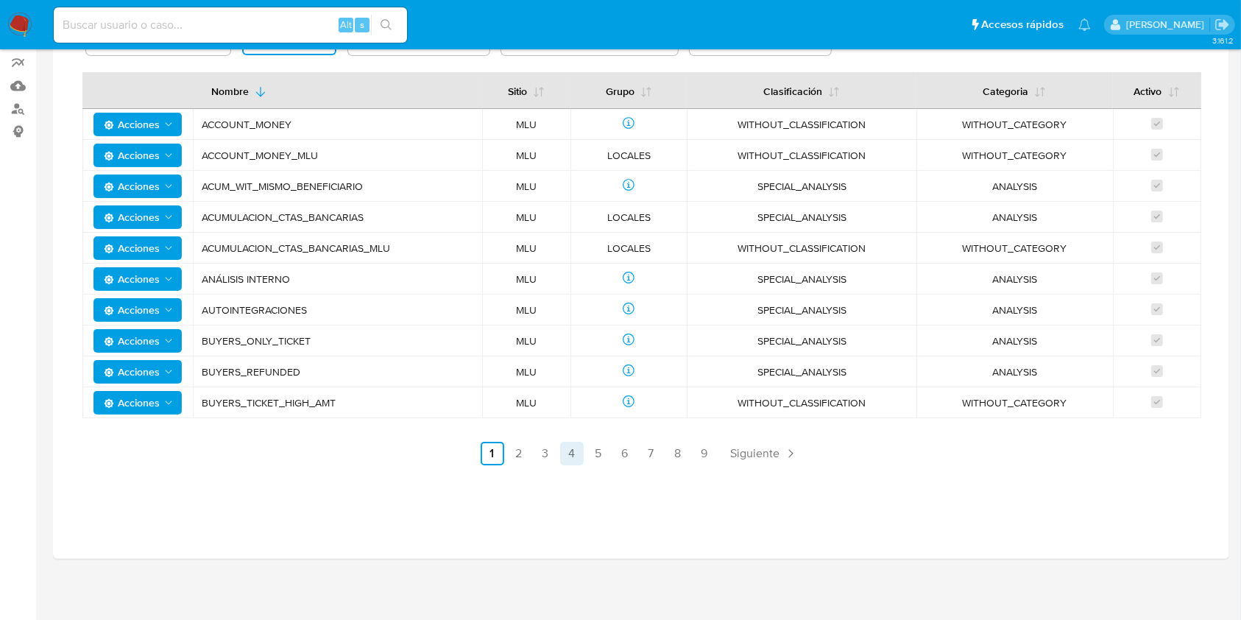
click at [570, 457] on link "4" at bounding box center [572, 454] width 24 height 24
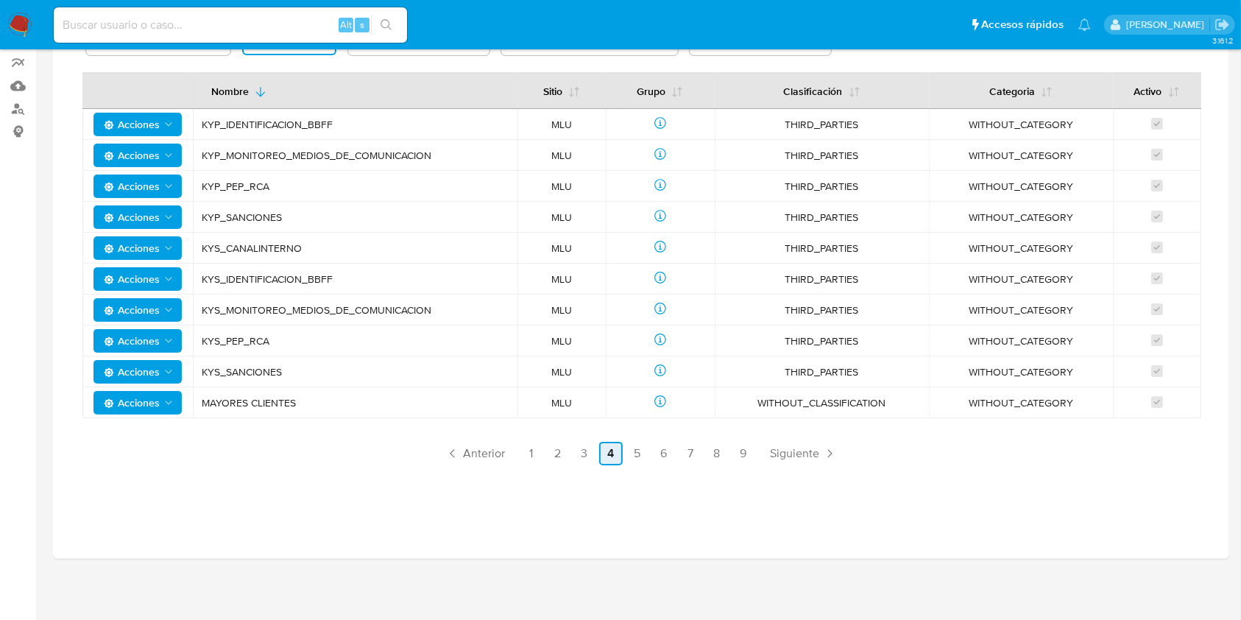
click at [622, 451] on link "4" at bounding box center [611, 454] width 24 height 24
click at [633, 451] on link "5" at bounding box center [638, 454] width 24 height 24
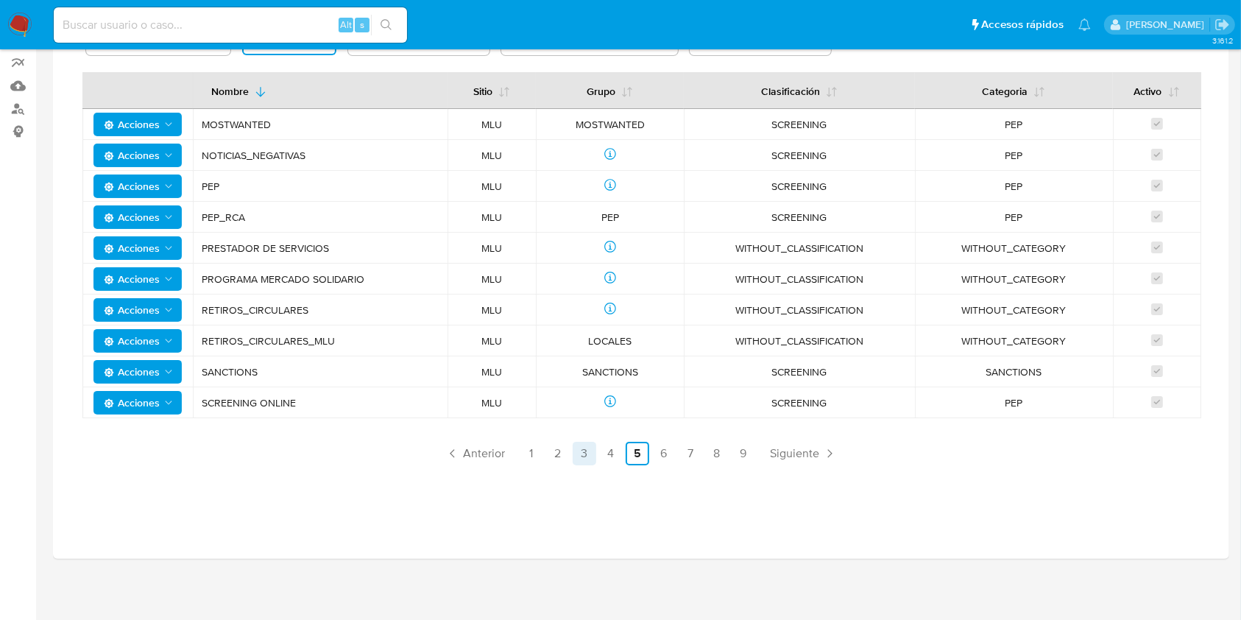
click at [588, 448] on link "3" at bounding box center [585, 454] width 24 height 24
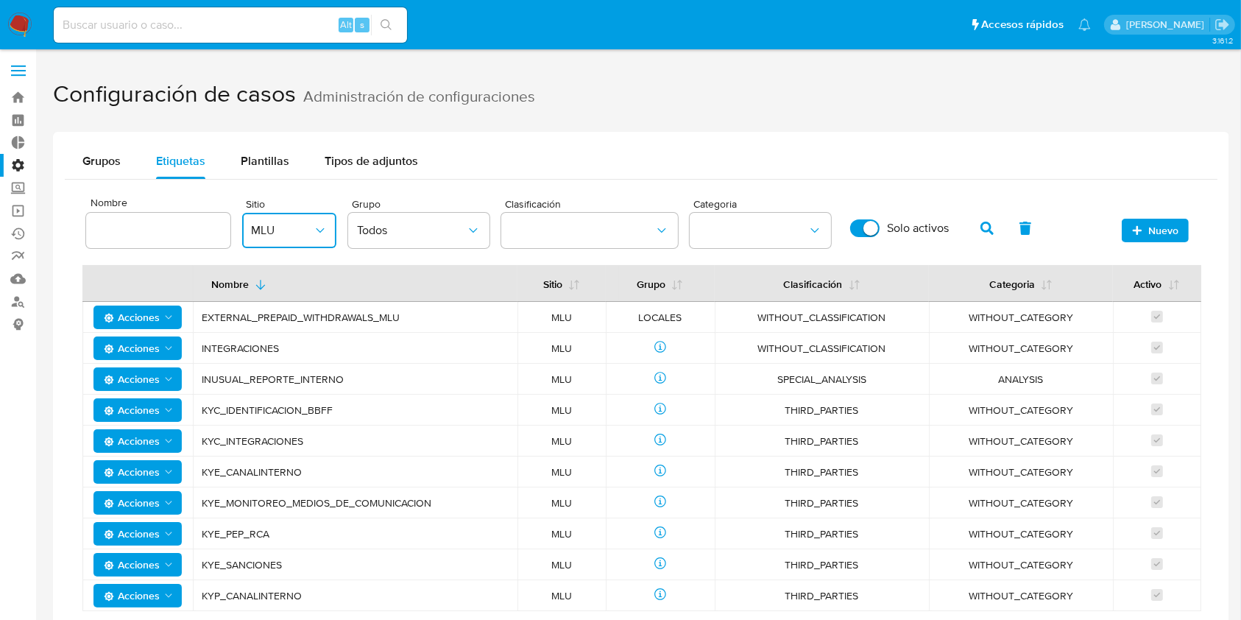
scroll to position [0, 0]
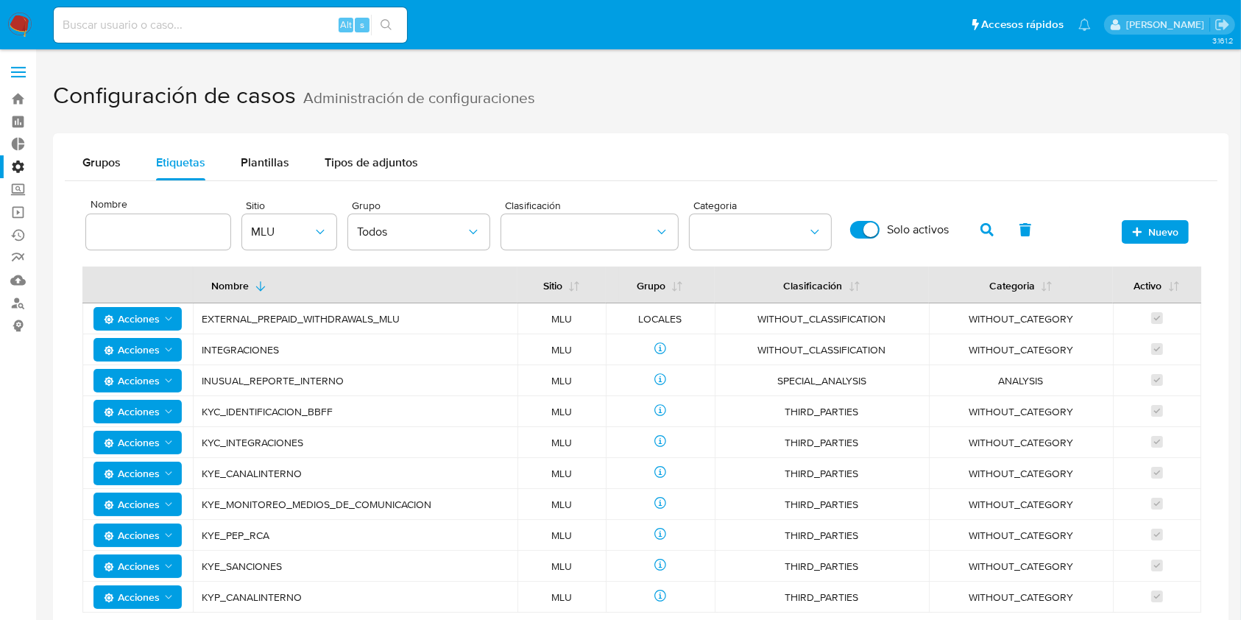
click at [27, 14] on img at bounding box center [19, 25] width 25 height 25
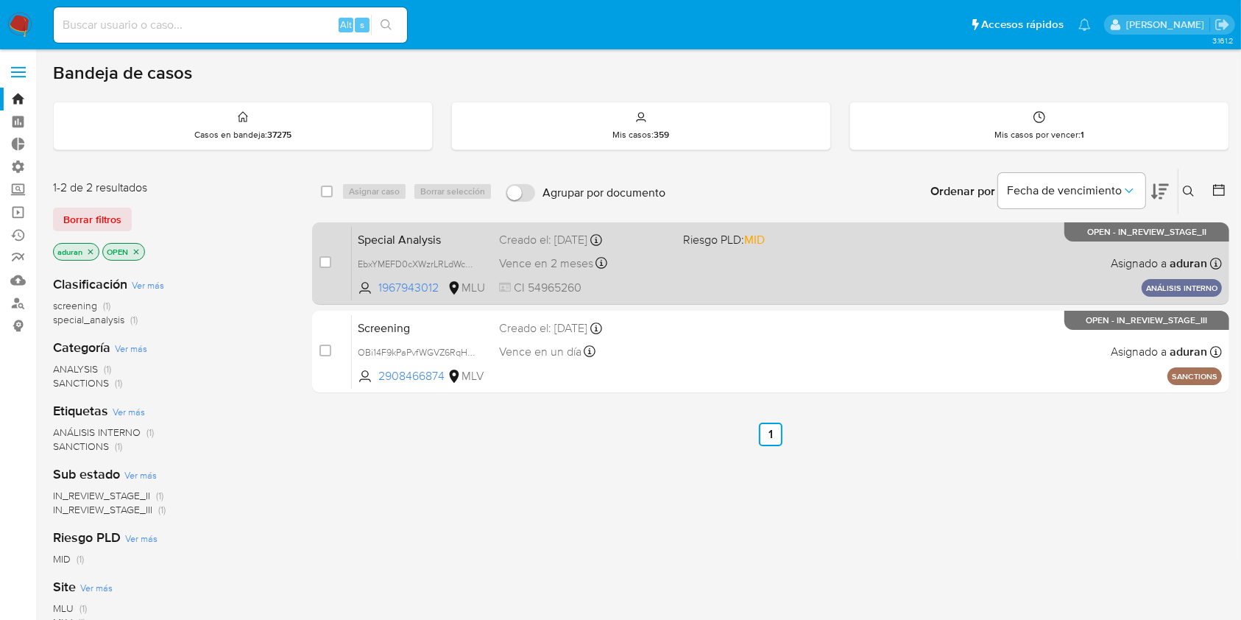
click at [741, 285] on div "Special Analysis EbxYMEFD0cXWzrLRLdWc1pmZ 1967943012 MLU Riesgo PLD: MID Creado…" at bounding box center [787, 263] width 870 height 74
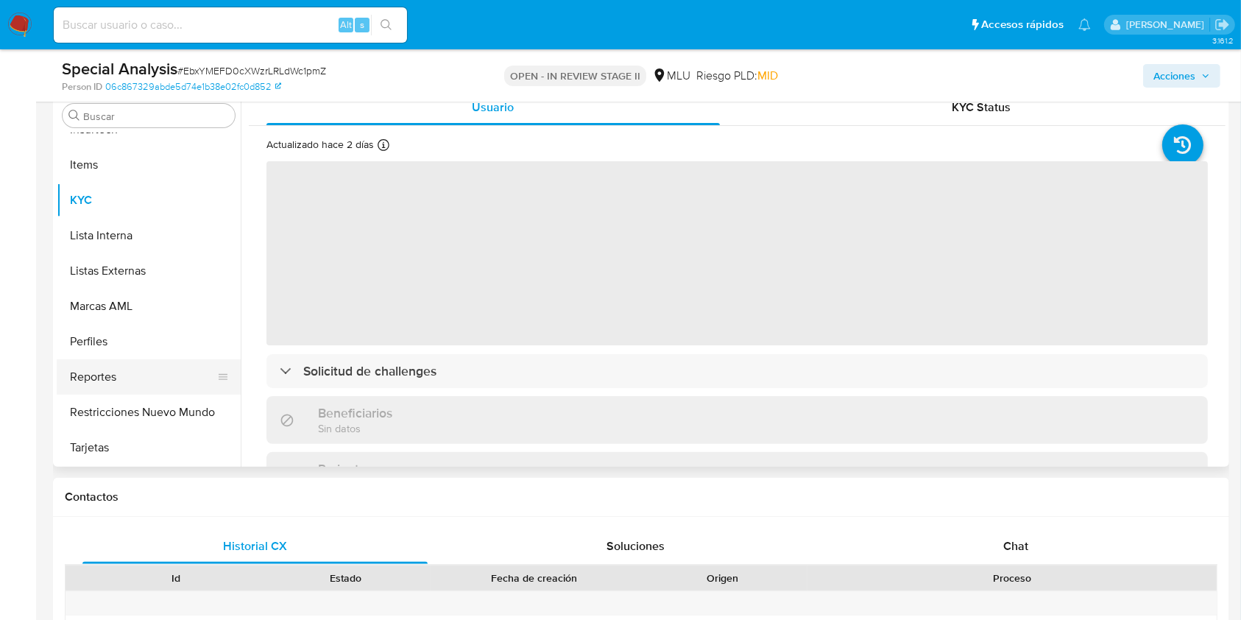
scroll to position [295, 0]
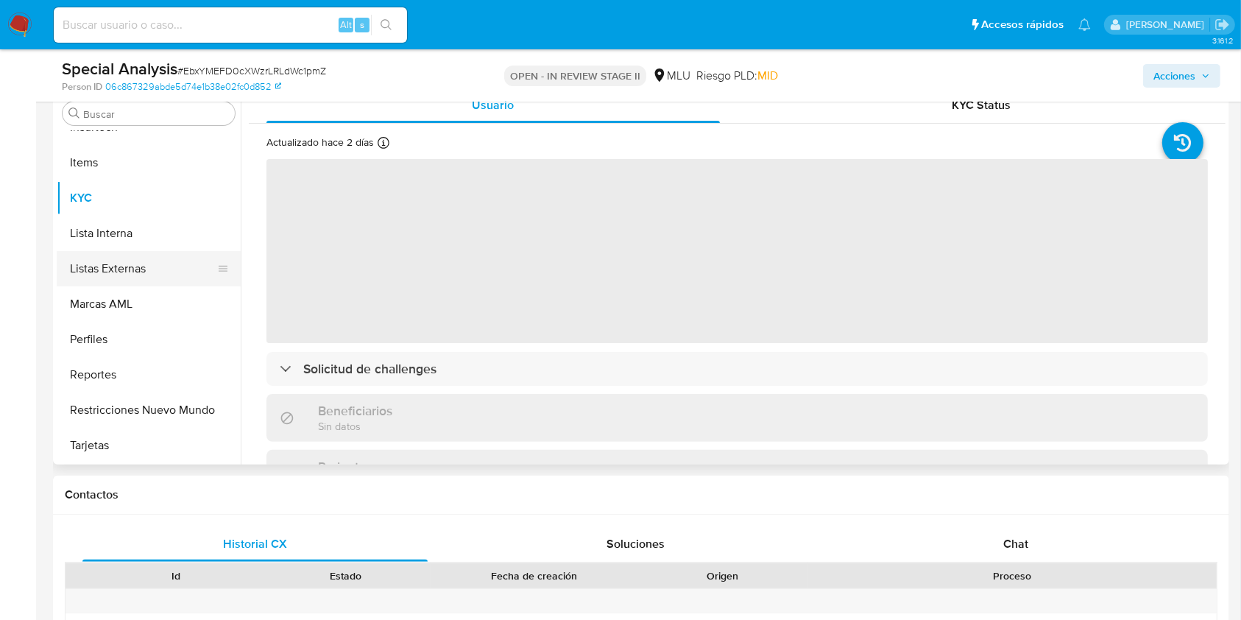
select select "10"
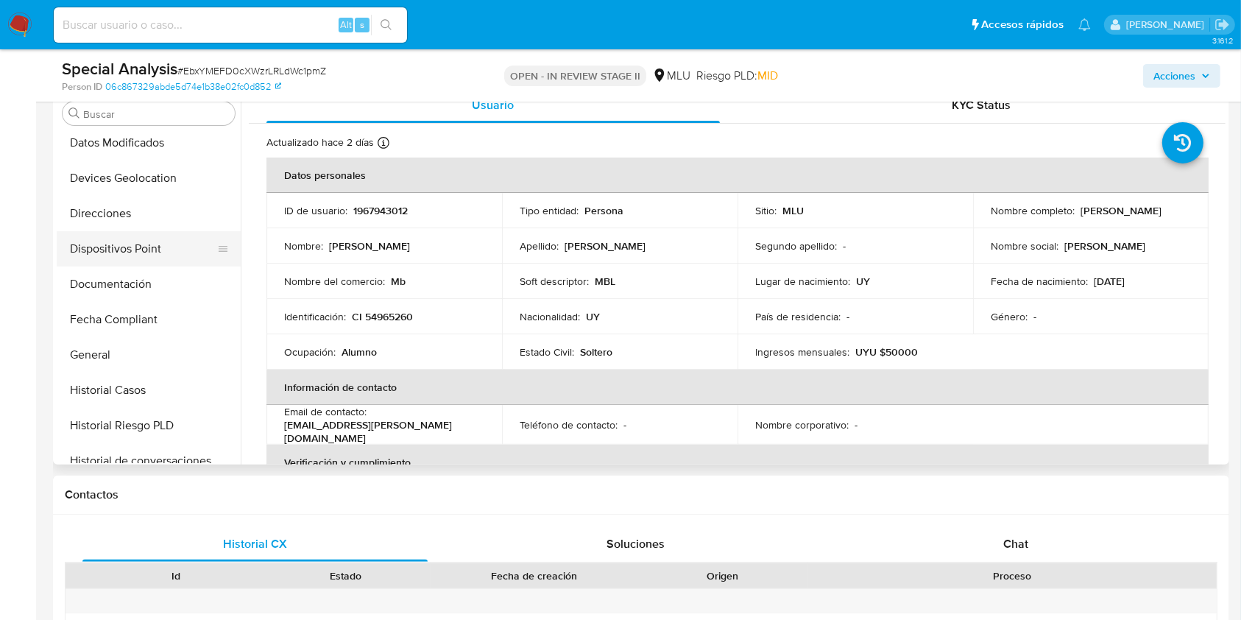
scroll to position [237, 0]
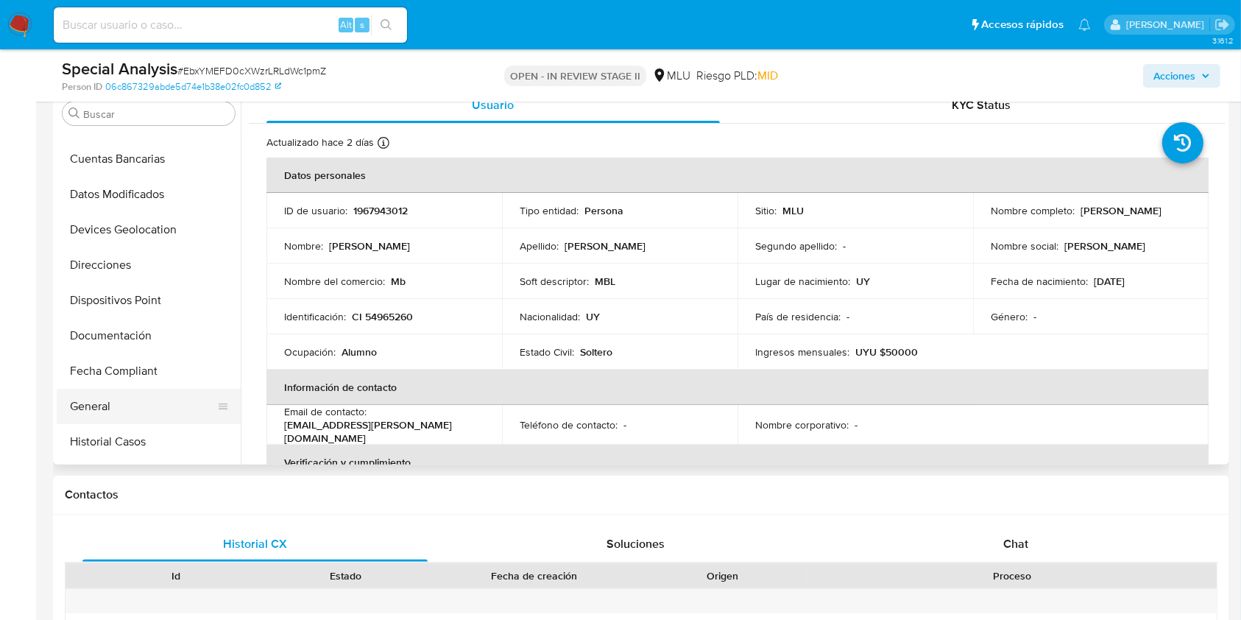
click at [116, 406] on button "General" at bounding box center [143, 406] width 172 height 35
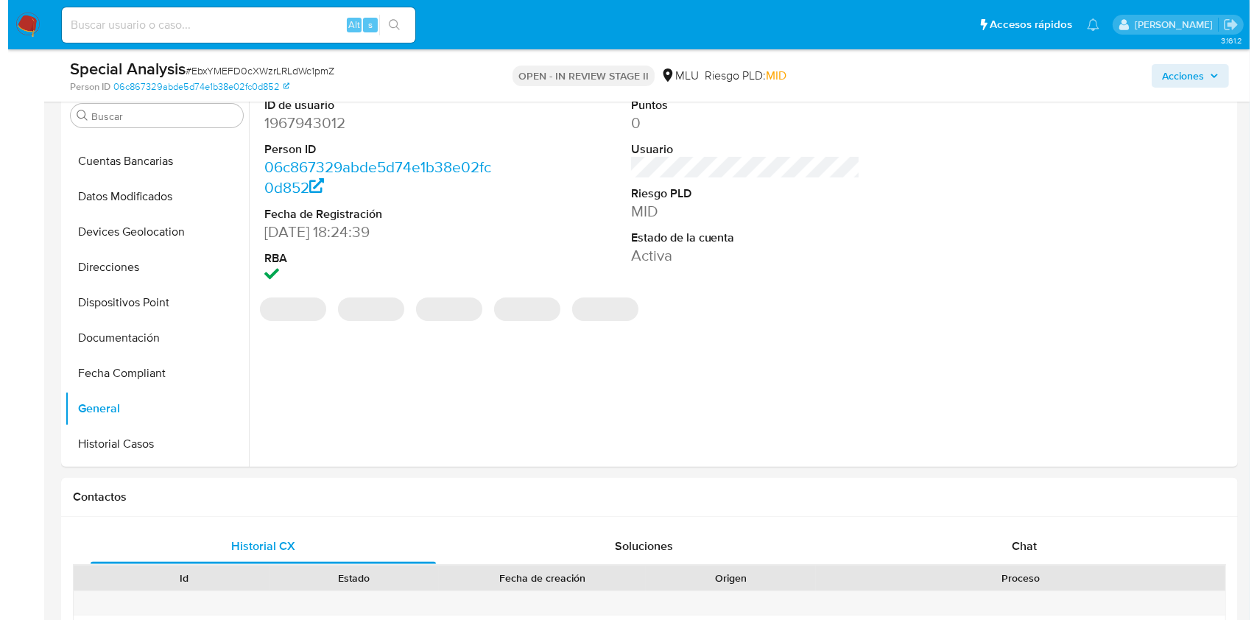
scroll to position [295, 0]
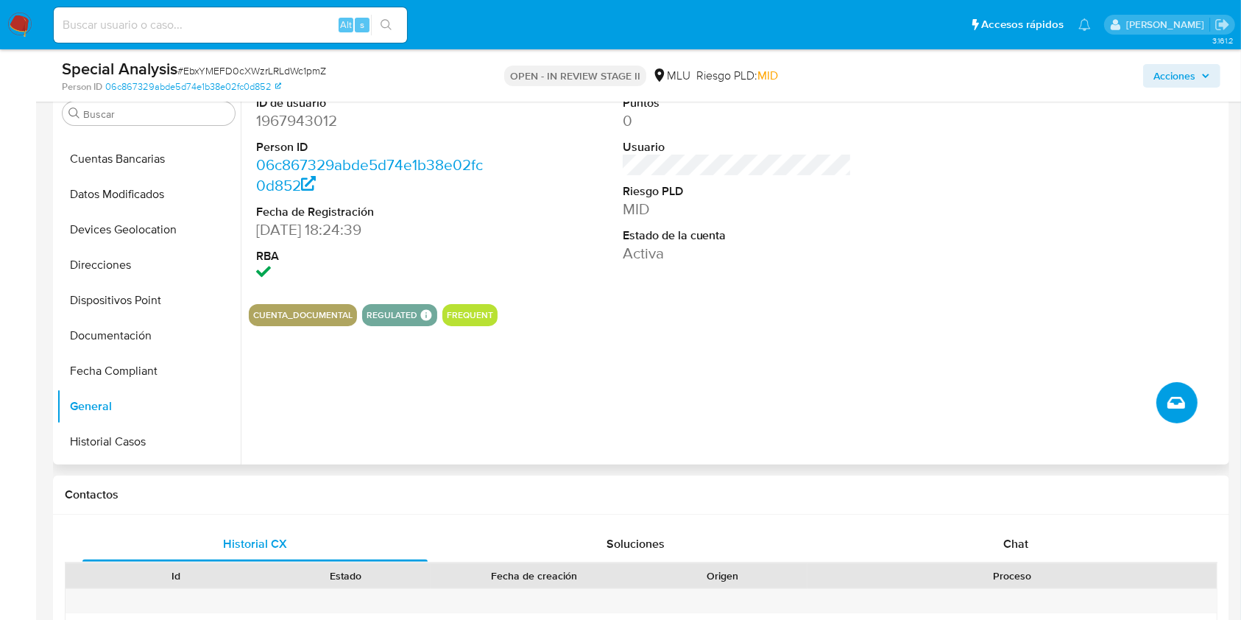
click at [1184, 415] on button "Crear caso manual" at bounding box center [1177, 402] width 41 height 41
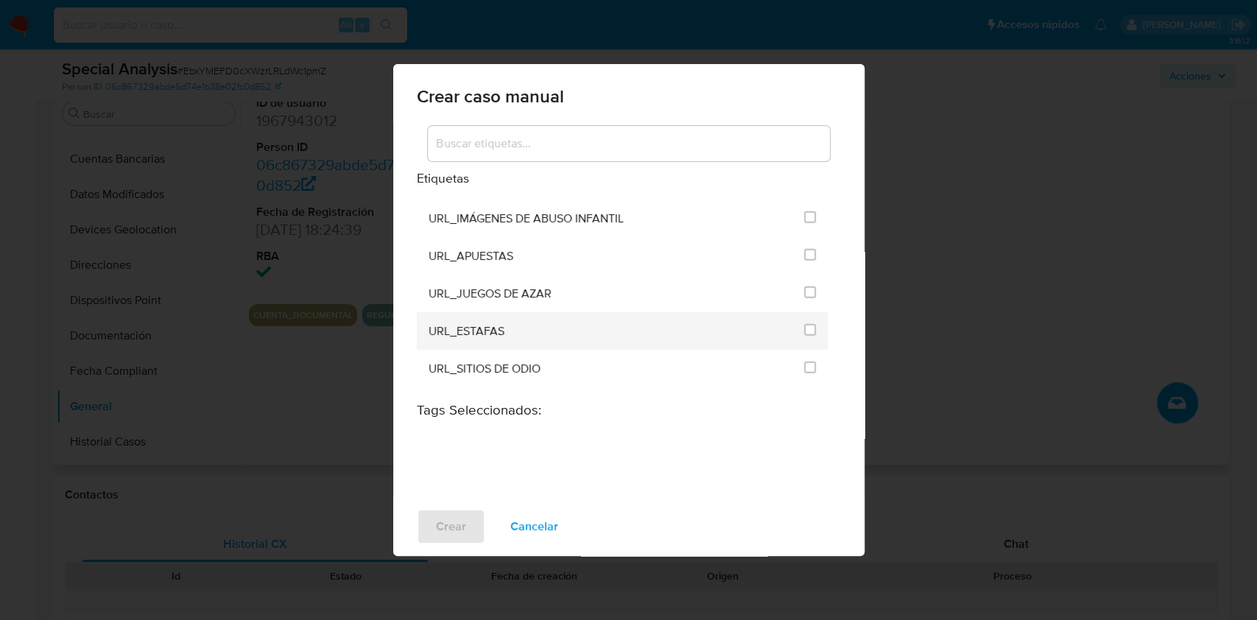
scroll to position [3024, 0]
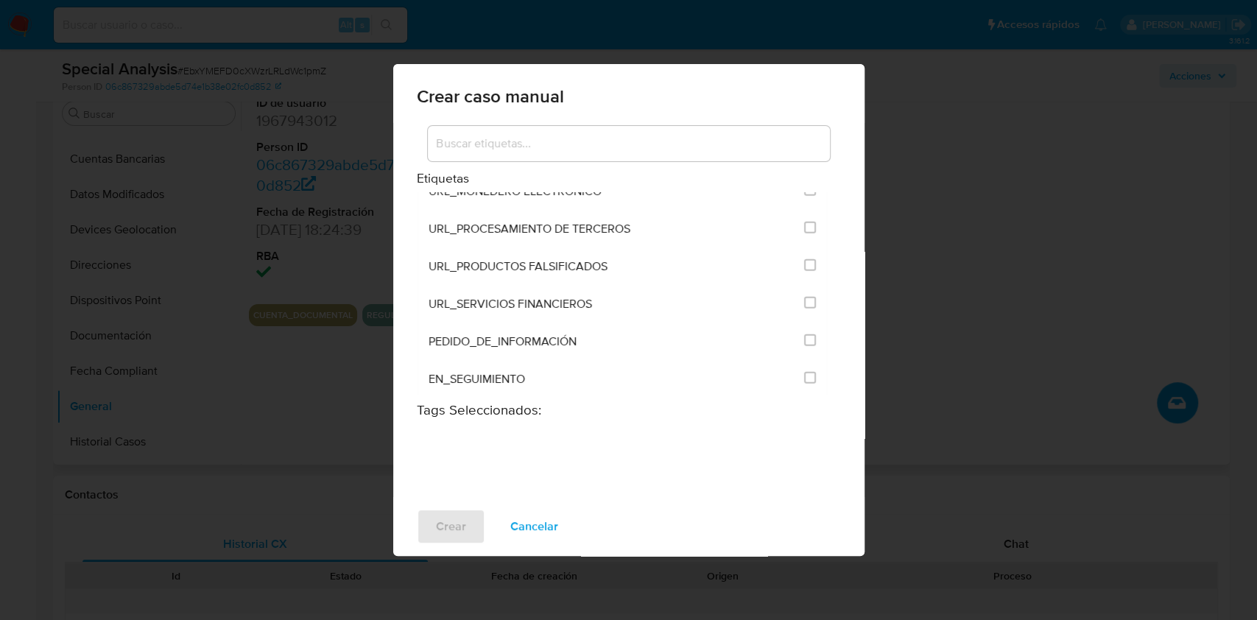
click at [491, 110] on div "Crear caso manual" at bounding box center [628, 93] width 471 height 59
click at [498, 138] on input at bounding box center [629, 143] width 402 height 19
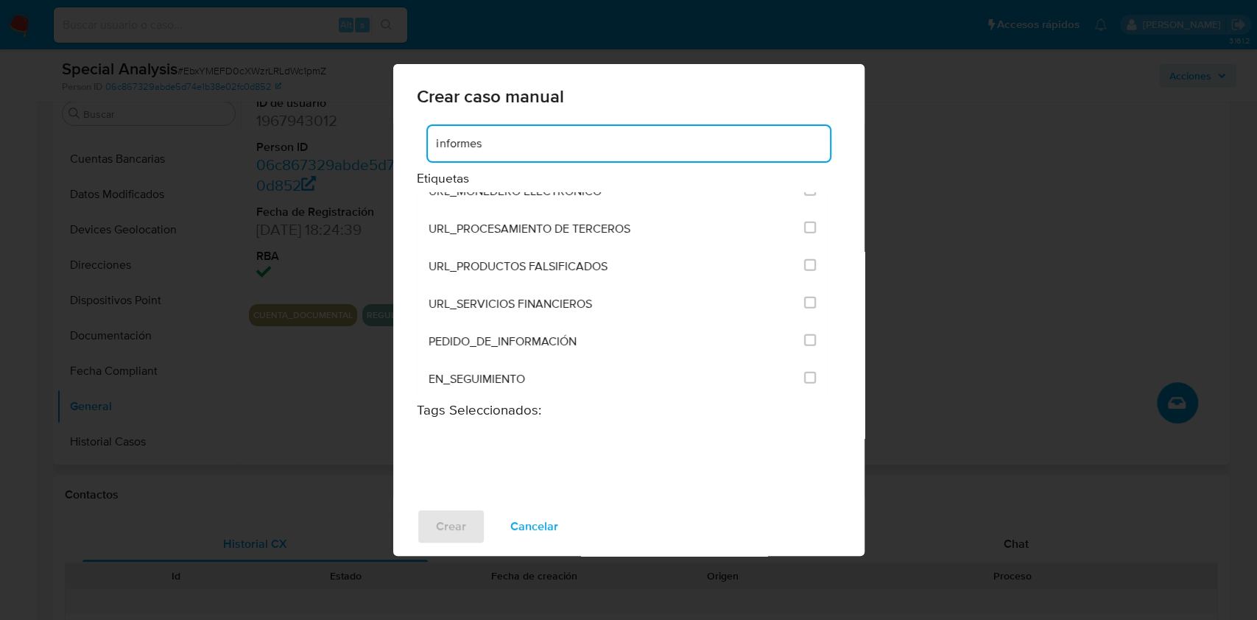
type input "informes"
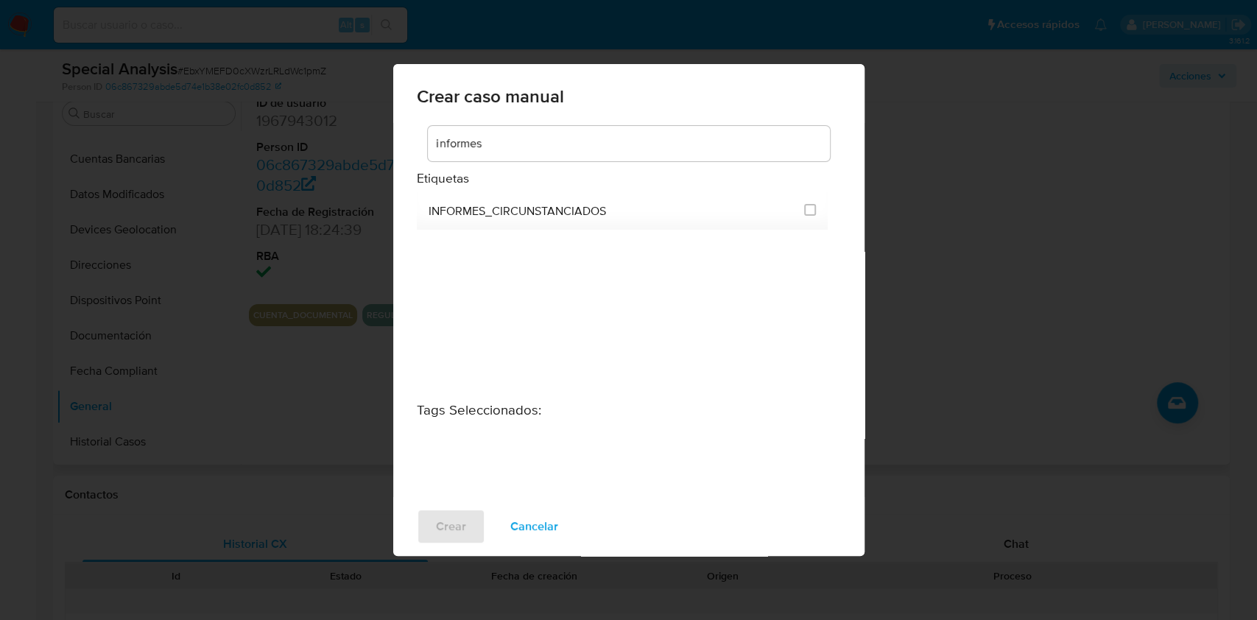
click at [1236, 557] on div "Crear caso manual informes Etiquetas INFORMES_CIRCUNSTANCIADOS Tags Seleccionad…" at bounding box center [628, 310] width 1257 height 620
